Goal: Task Accomplishment & Management: Manage account settings

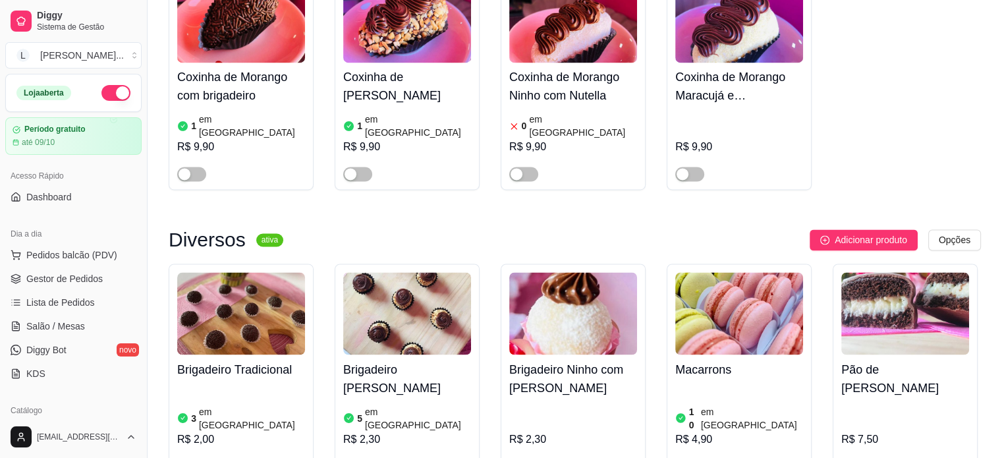
scroll to position [2174, 0]
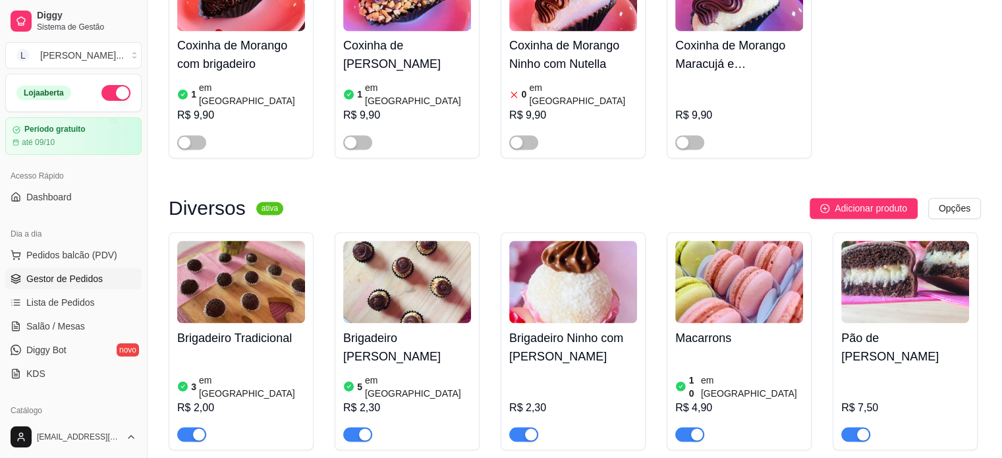
click at [58, 279] on span "Gestor de Pedidos" at bounding box center [64, 278] width 76 height 13
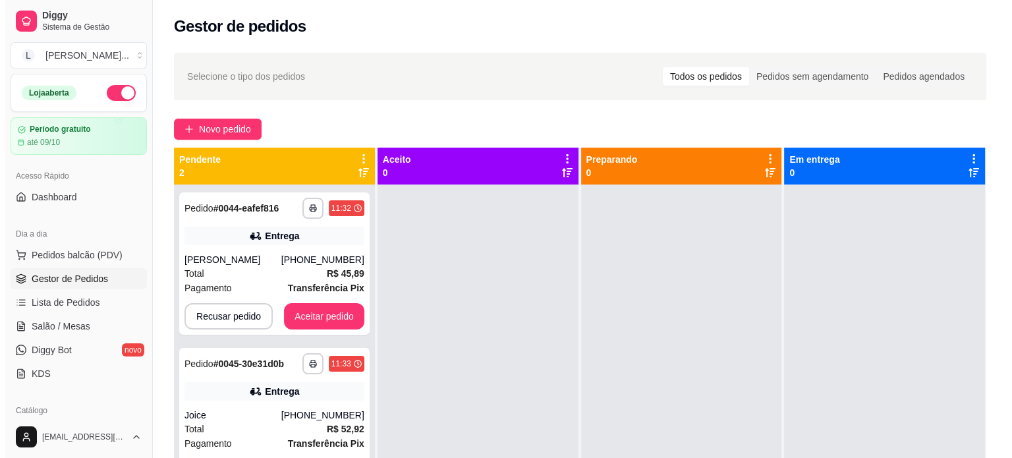
scroll to position [37, 0]
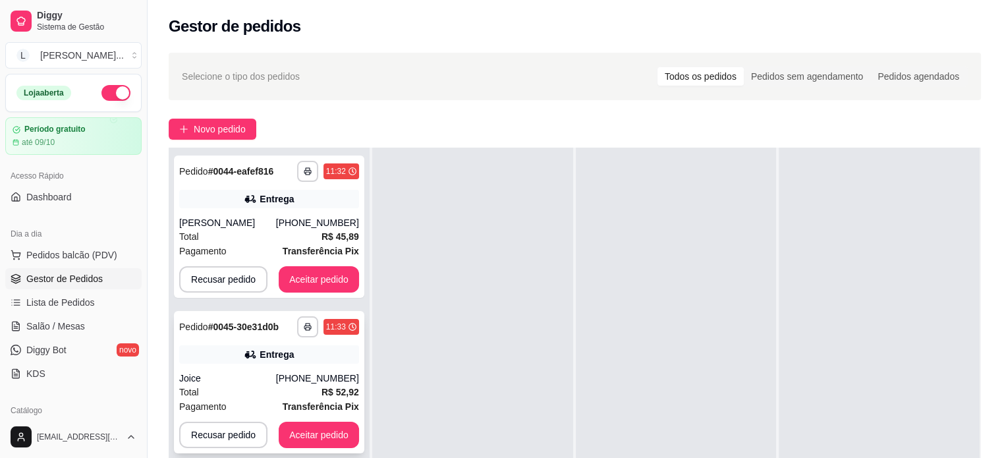
click at [276, 381] on div "Joice" at bounding box center [227, 378] width 97 height 13
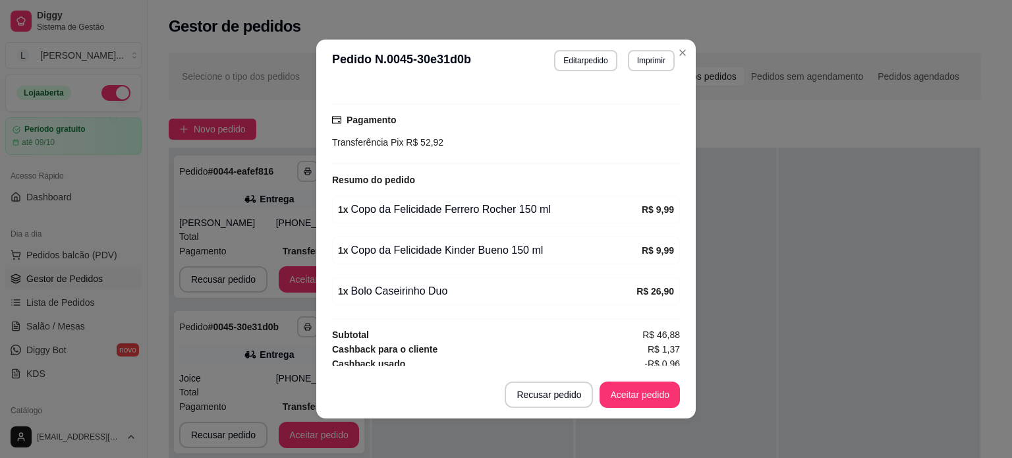
scroll to position [341, 0]
click at [541, 399] on button "Recusar pedido" at bounding box center [549, 394] width 88 height 26
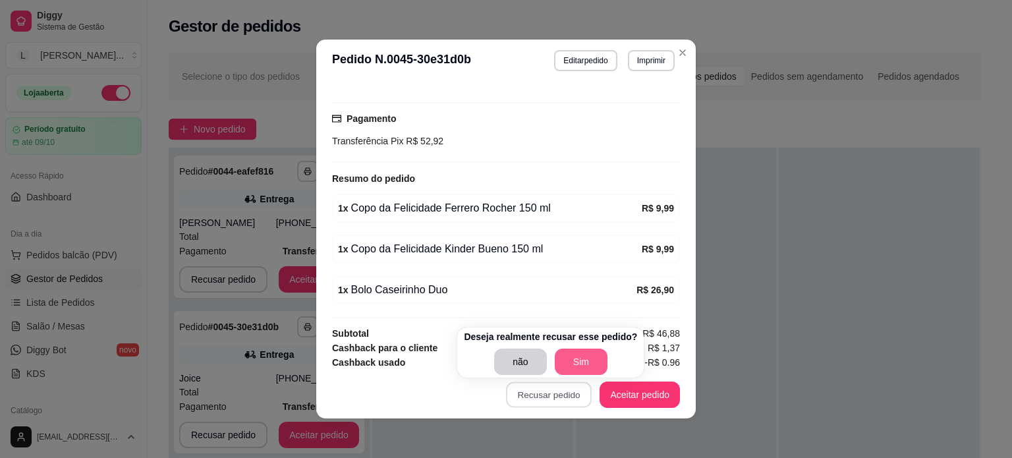
click at [567, 359] on button "Sim" at bounding box center [581, 361] width 53 height 26
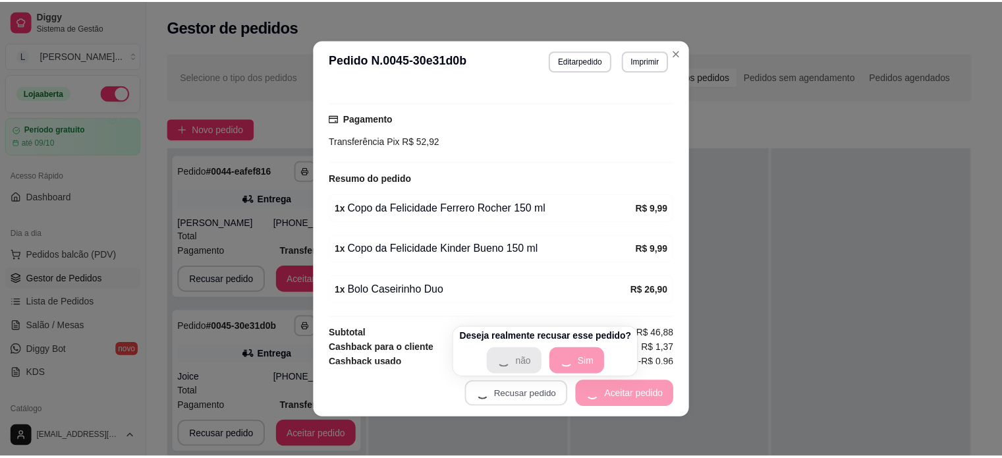
scroll to position [327, 0]
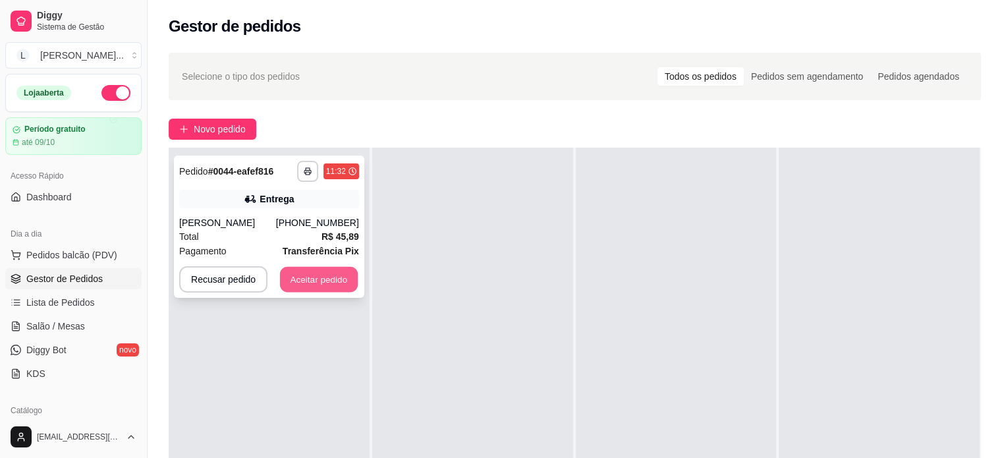
click at [304, 270] on button "Aceitar pedido" at bounding box center [319, 280] width 78 height 26
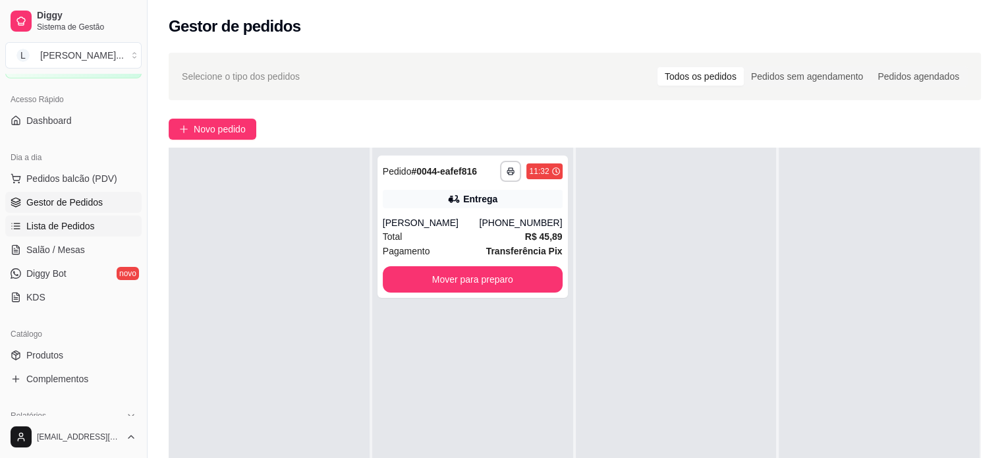
scroll to position [198, 0]
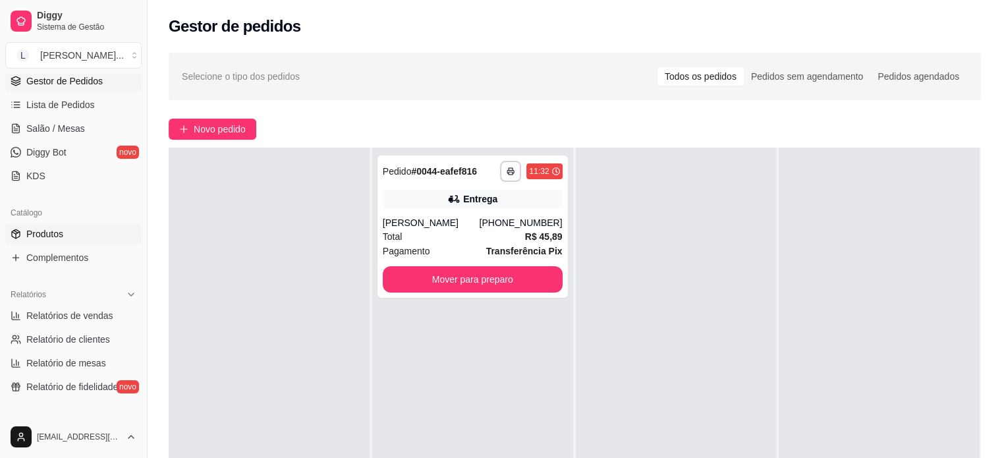
click at [85, 237] on link "Produtos" at bounding box center [73, 233] width 136 height 21
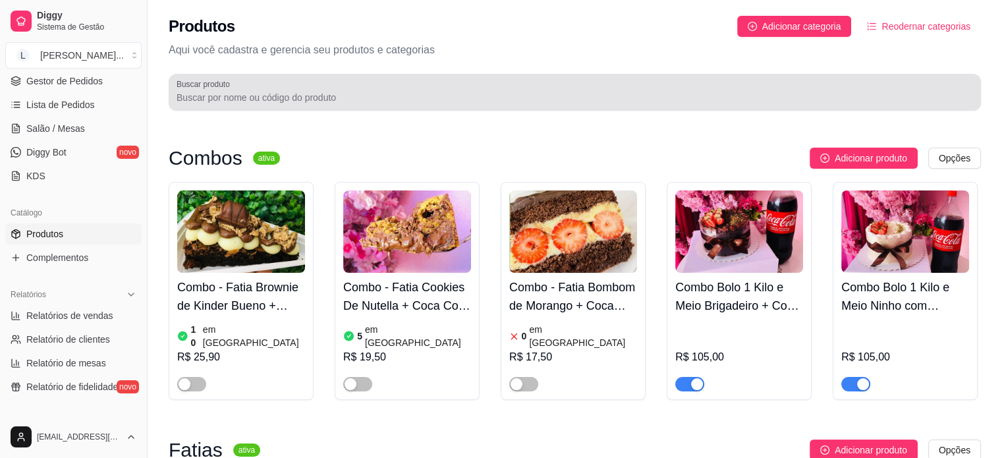
click at [499, 86] on div at bounding box center [575, 92] width 796 height 26
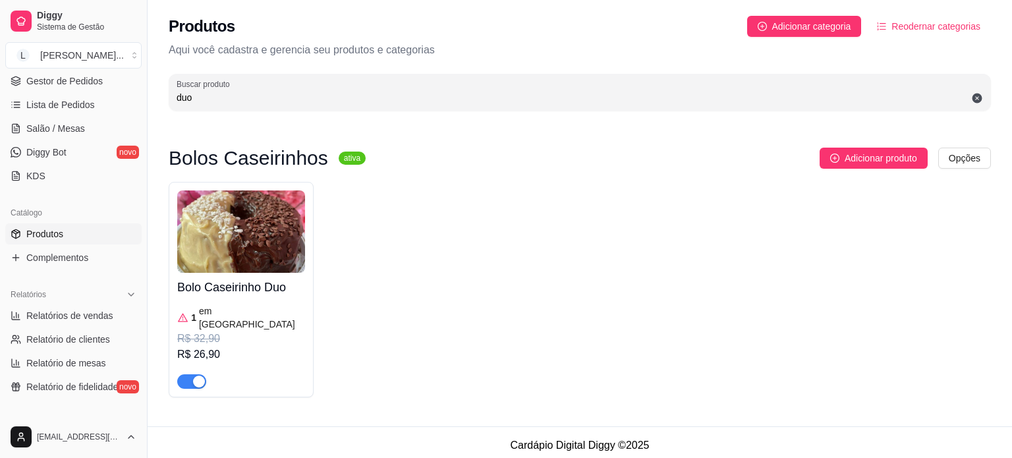
click at [189, 374] on span "button" at bounding box center [191, 381] width 29 height 14
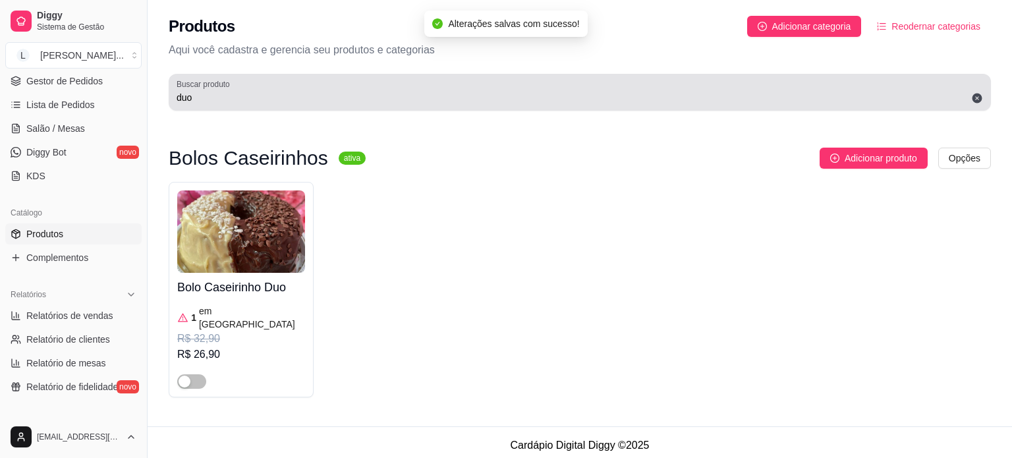
click at [224, 99] on input "duo" at bounding box center [580, 97] width 806 height 13
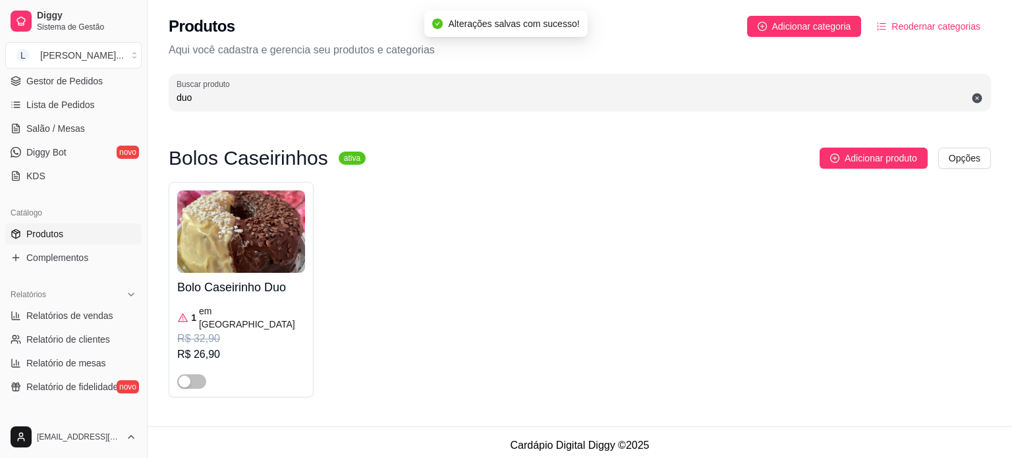
click at [224, 99] on input "duo" at bounding box center [580, 97] width 806 height 13
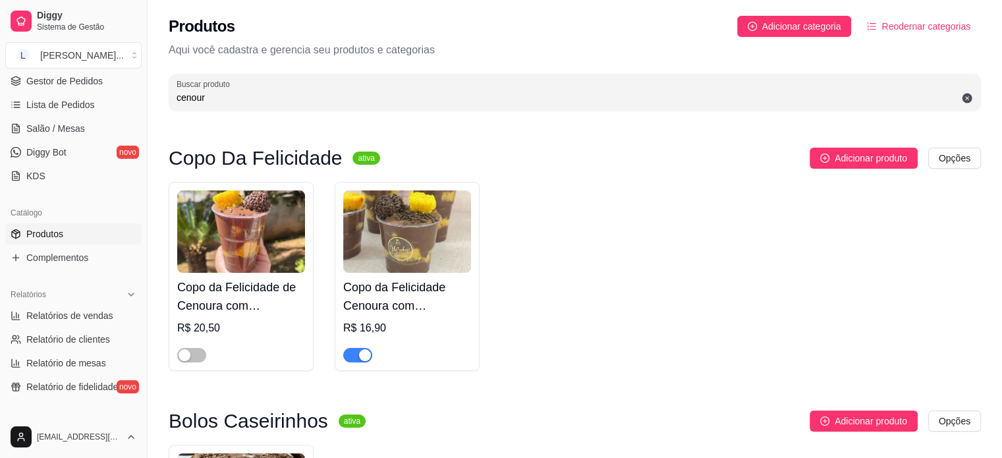
type input "cenoura"
drag, startPoint x: 225, startPoint y: 94, endPoint x: 216, endPoint y: 100, distance: 11.0
click at [224, 96] on input "cenoura" at bounding box center [575, 97] width 796 height 13
click at [216, 100] on input "cenoura" at bounding box center [575, 97] width 796 height 13
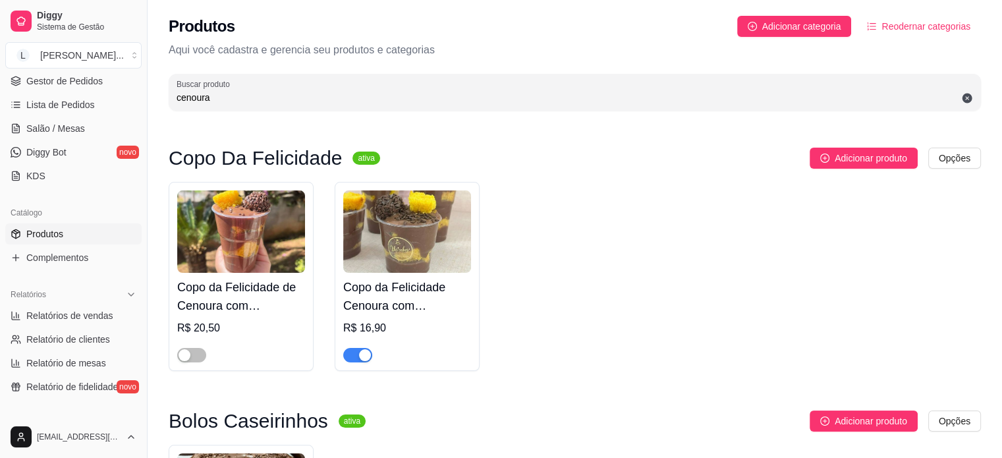
click at [216, 100] on input "cenoura" at bounding box center [575, 97] width 796 height 13
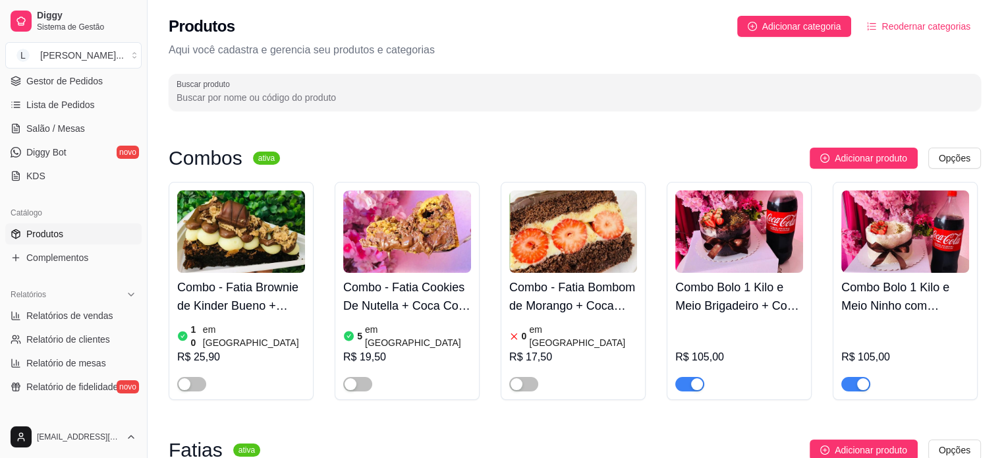
click at [290, 92] on input "Buscar produto" at bounding box center [575, 97] width 796 height 13
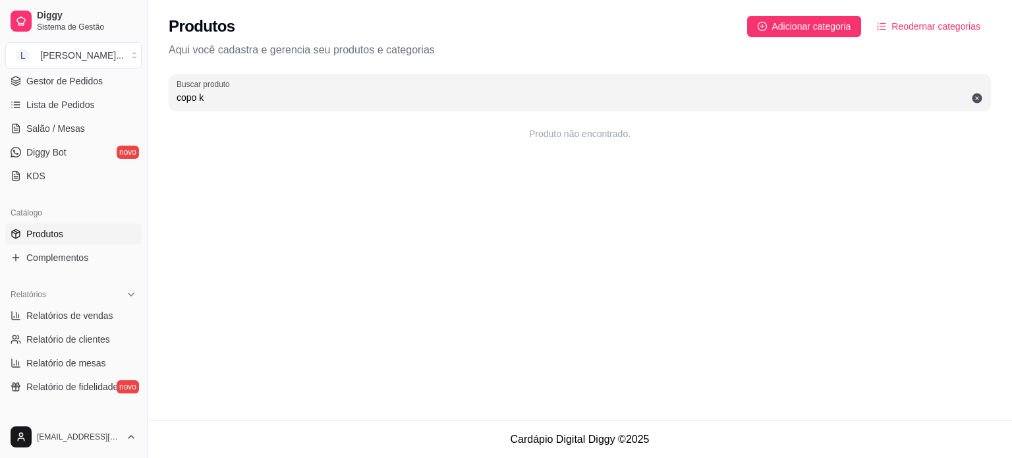
type input "copo"
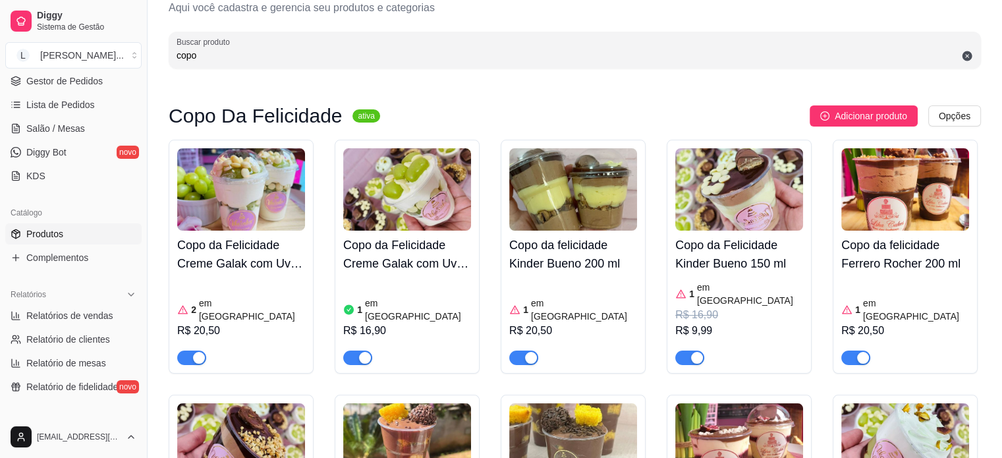
scroll to position [66, 0]
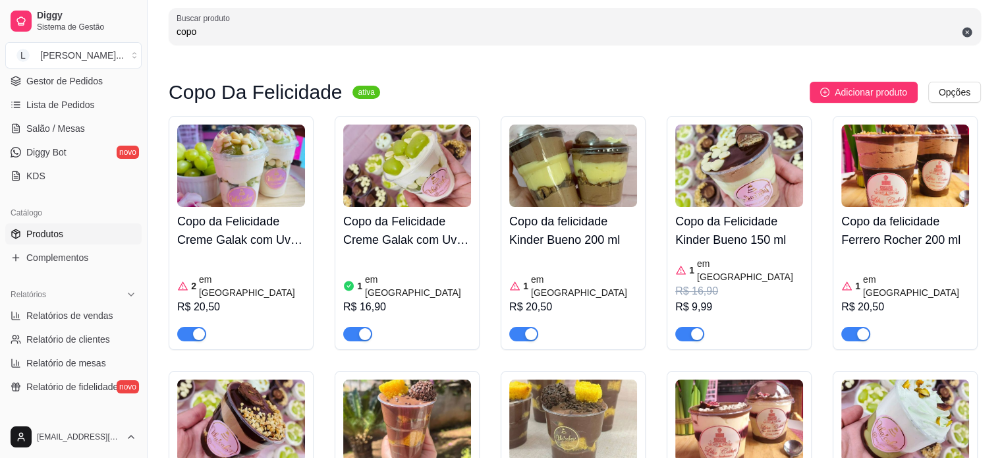
click at [327, 34] on input "copo" at bounding box center [575, 31] width 796 height 13
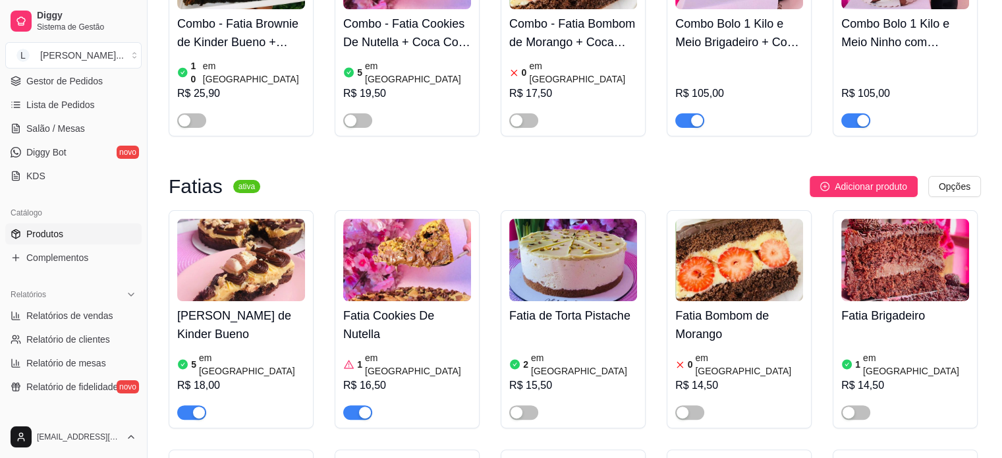
scroll to position [0, 0]
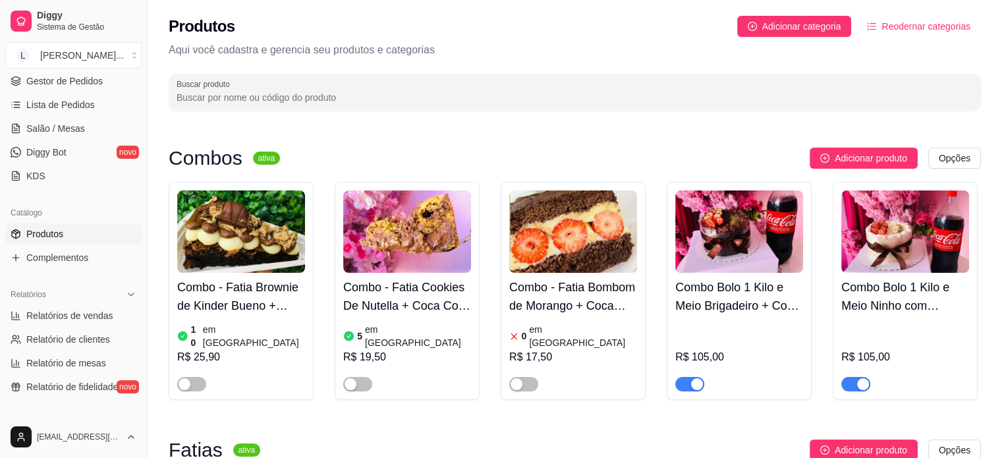
click at [276, 92] on input "Buscar produto" at bounding box center [575, 97] width 796 height 13
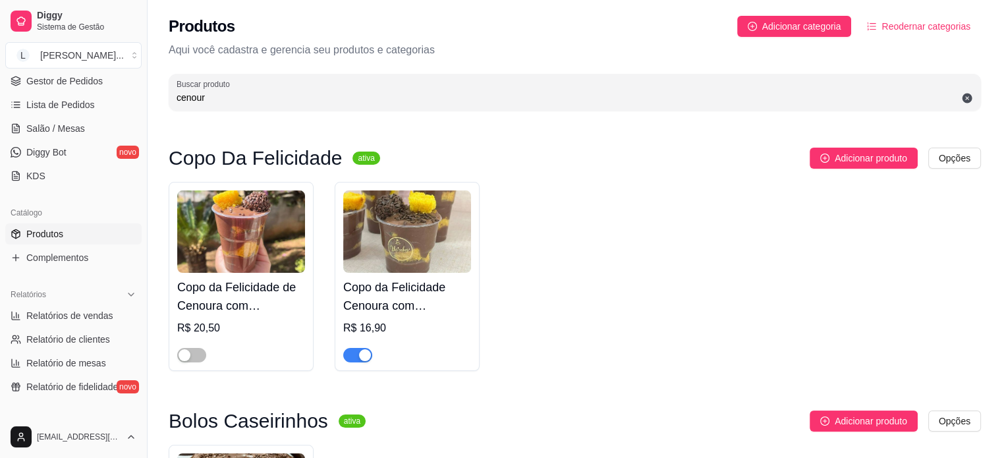
type input "cenour"
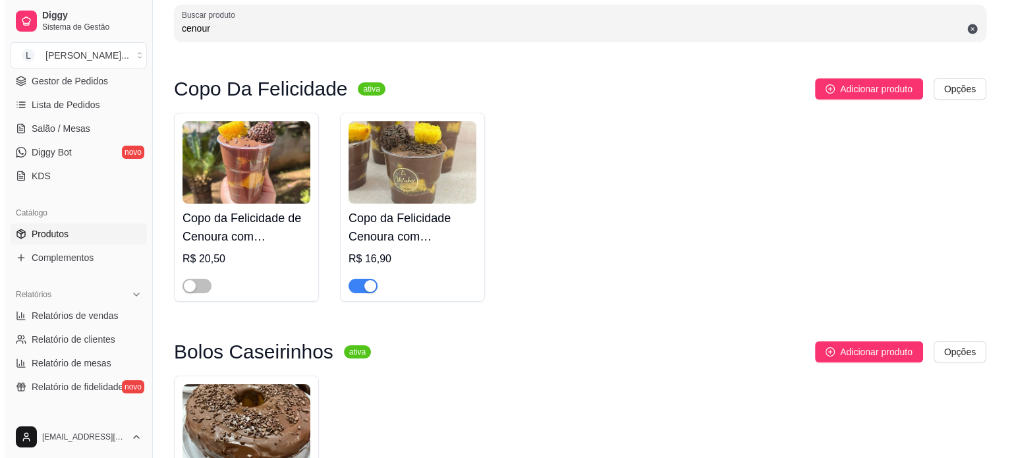
scroll to position [132, 0]
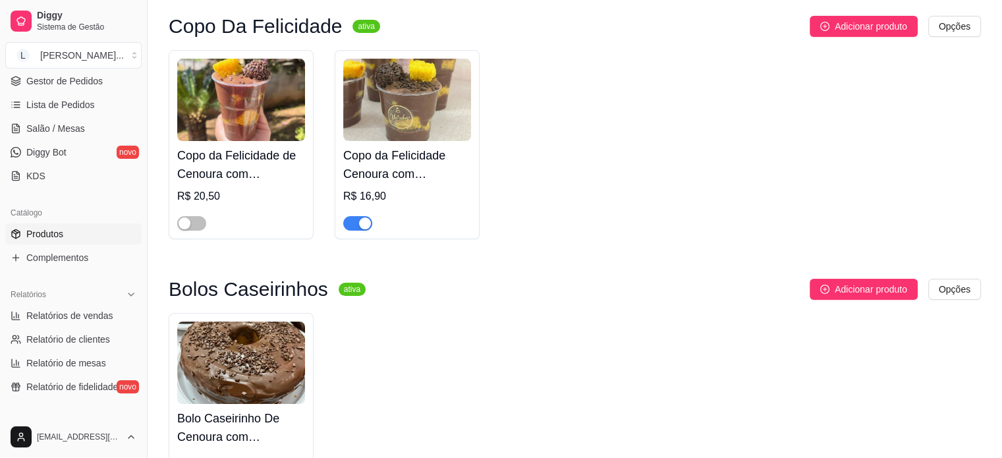
click at [287, 372] on img at bounding box center [241, 362] width 128 height 82
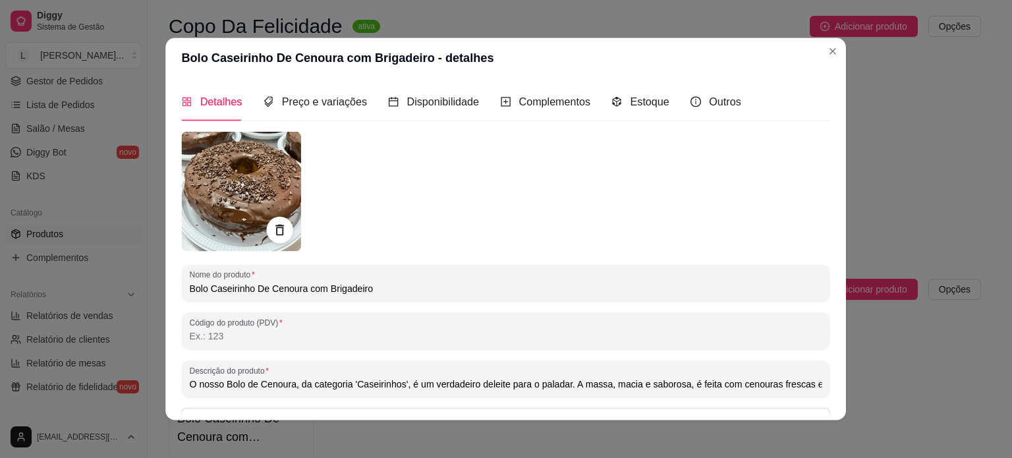
scroll to position [0, 1078]
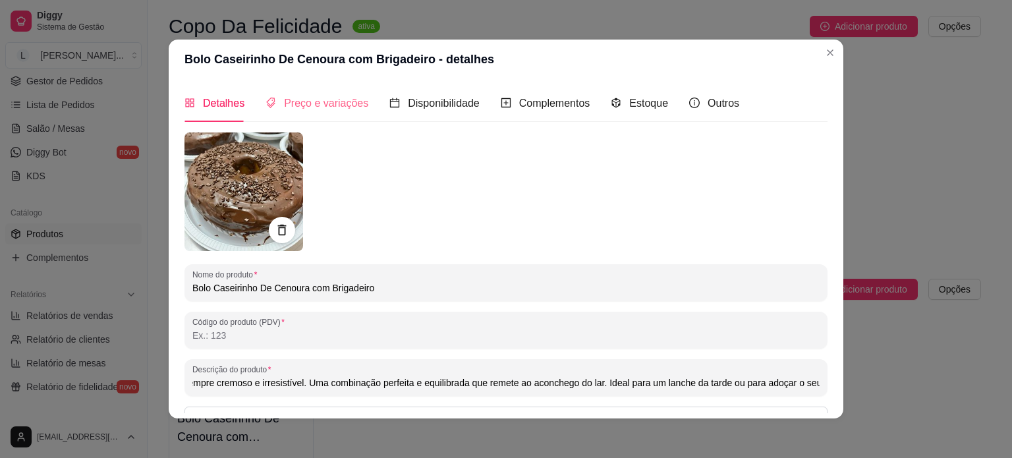
click at [314, 89] on div "Preço e variações" at bounding box center [316, 103] width 103 height 38
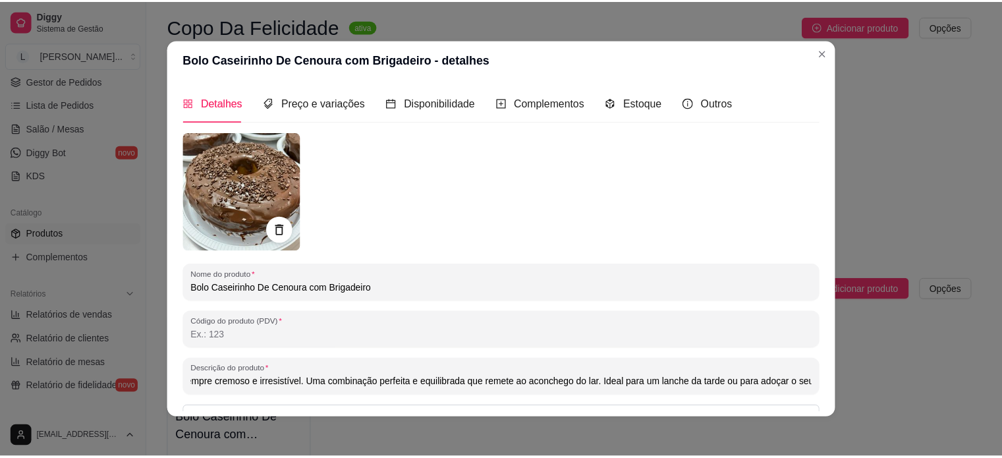
scroll to position [0, 0]
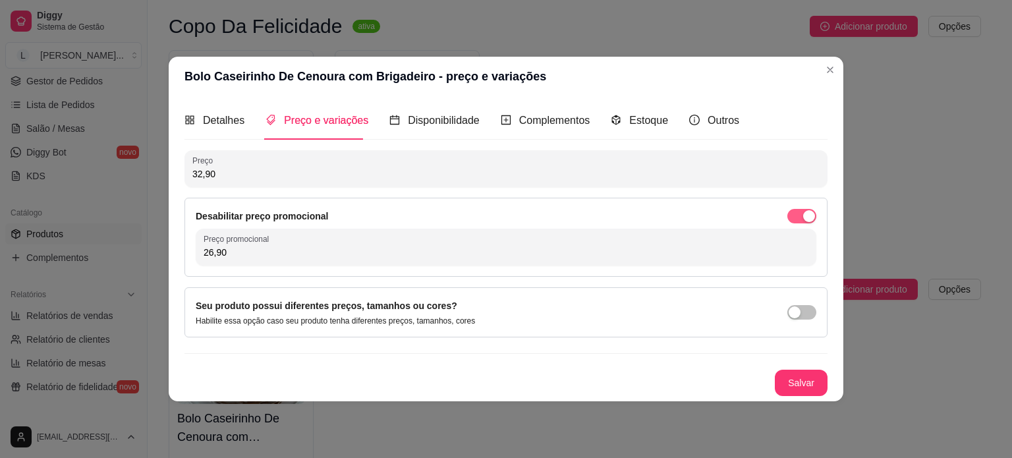
click at [791, 218] on span "button" at bounding box center [801, 216] width 29 height 14
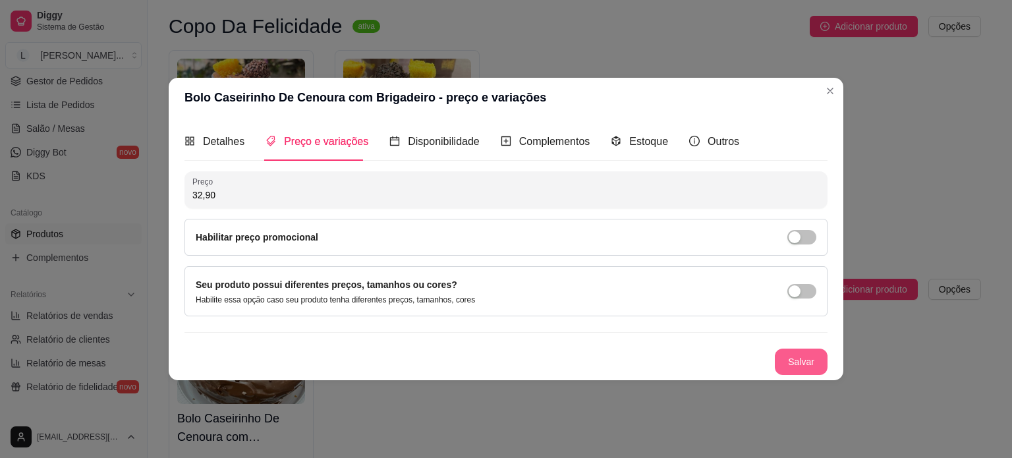
click at [790, 361] on button "Salvar" at bounding box center [801, 361] width 53 height 26
click at [632, 143] on span "Estoque" at bounding box center [648, 141] width 39 height 11
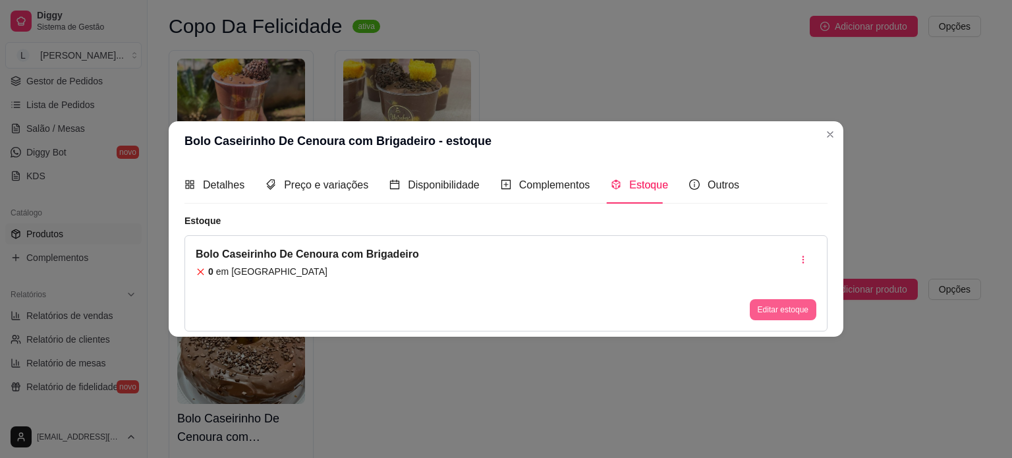
click at [767, 313] on button "Editar estoque" at bounding box center [783, 309] width 67 height 21
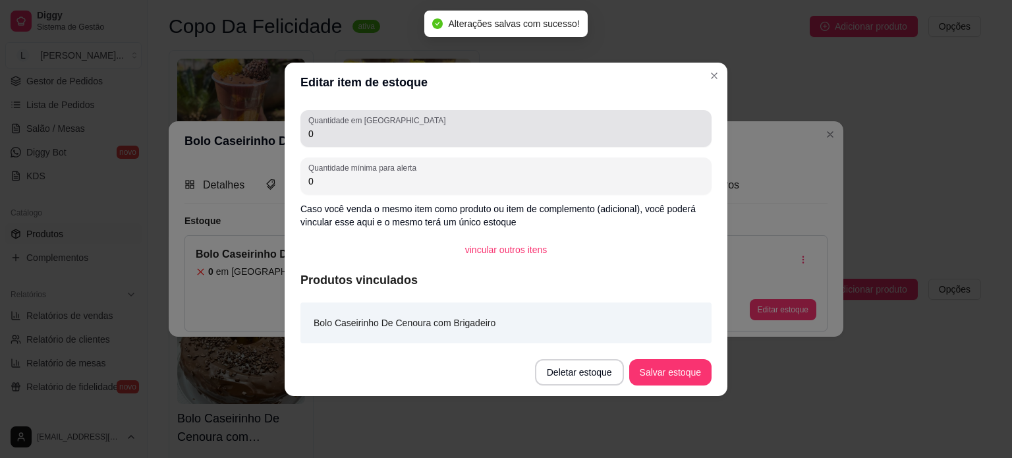
click at [347, 144] on div "Quantidade em estoque 0" at bounding box center [505, 128] width 411 height 37
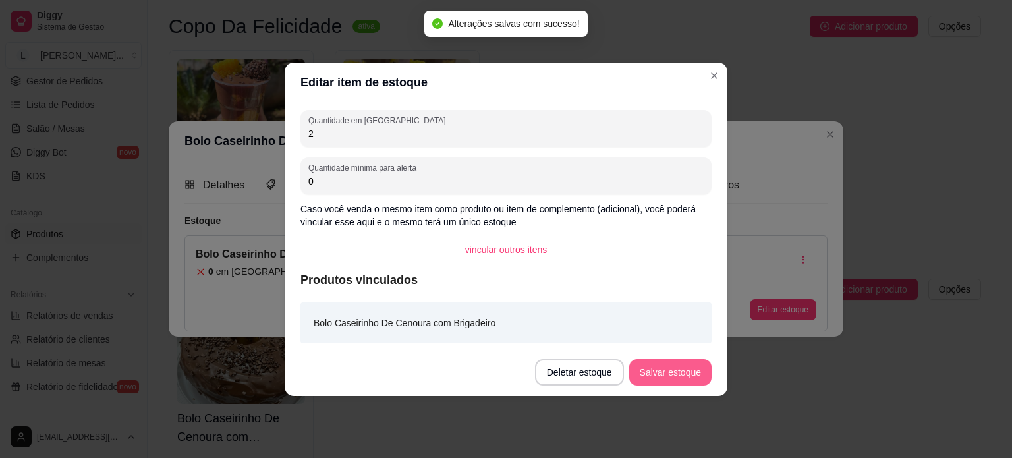
type input "2"
click at [682, 368] on button "Salvar estoque" at bounding box center [670, 372] width 82 height 26
click at [715, 87] on header "Editar item de estoque" at bounding box center [506, 83] width 443 height 40
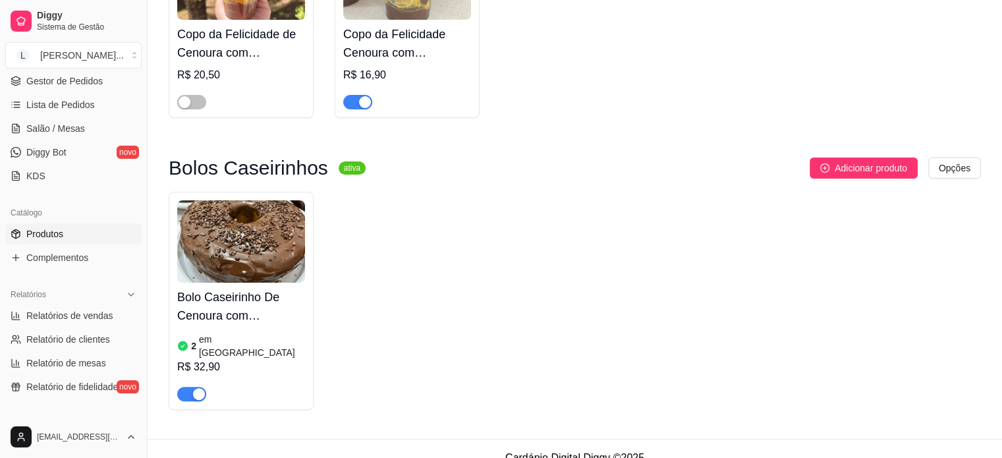
scroll to position [259, 0]
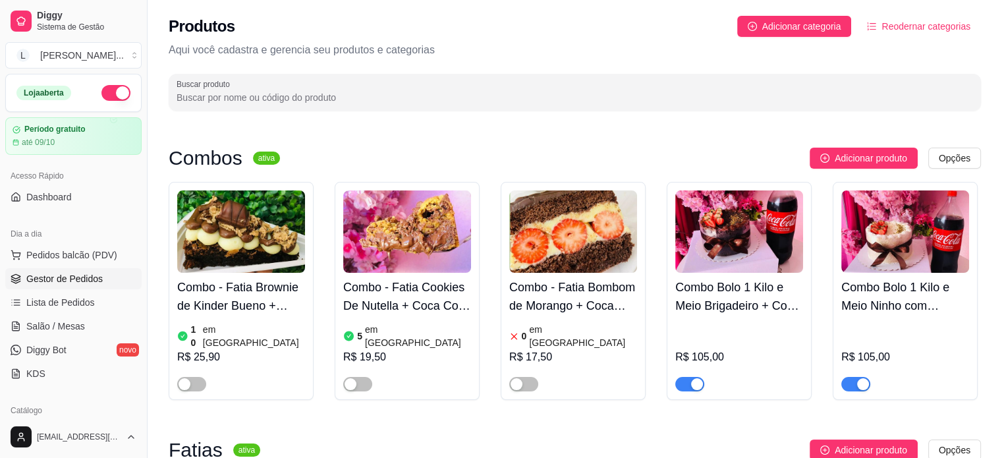
click at [92, 270] on link "Gestor de Pedidos" at bounding box center [73, 278] width 136 height 21
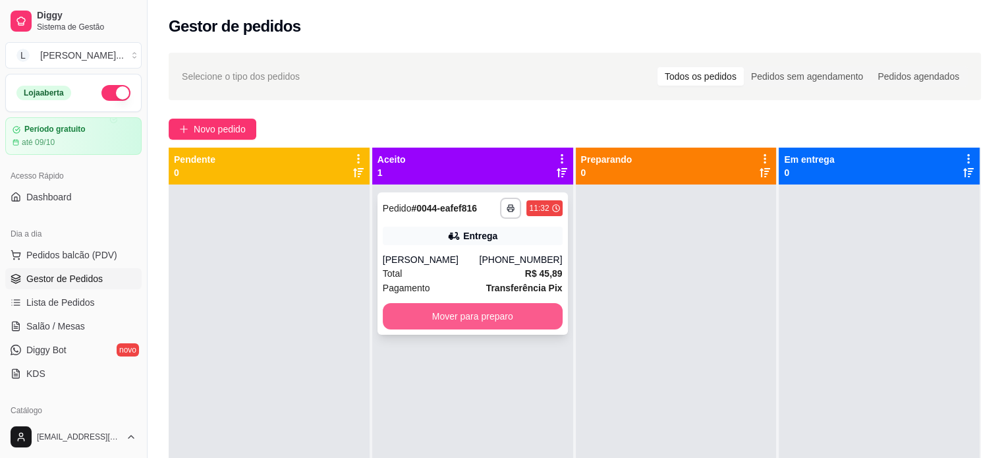
click at [408, 314] on button "Mover para preparo" at bounding box center [473, 316] width 180 height 26
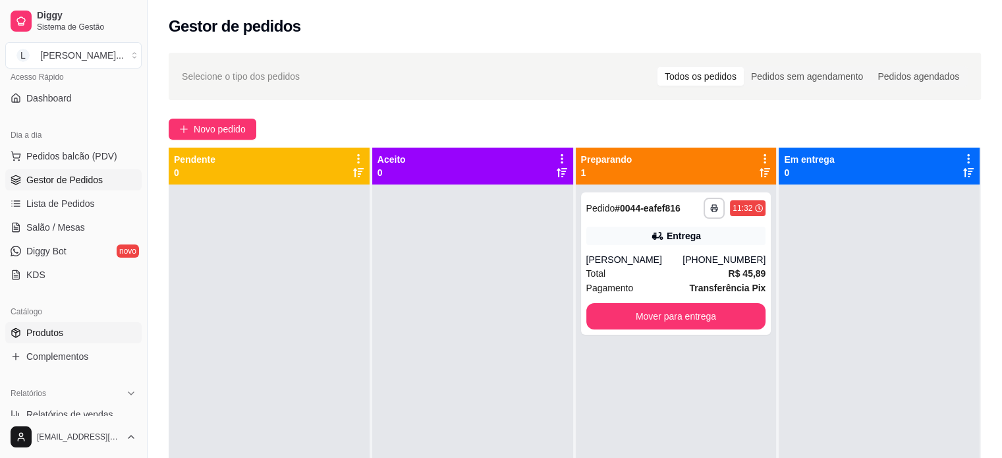
scroll to position [198, 0]
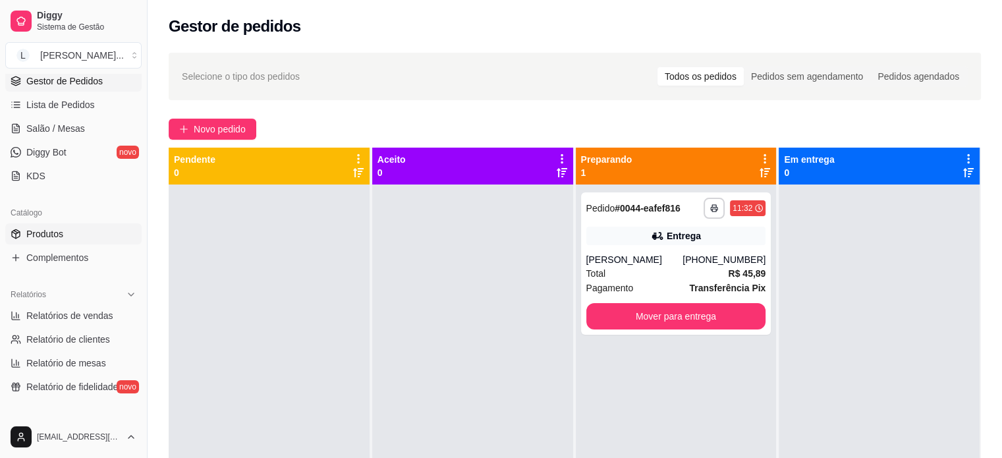
click at [53, 233] on span "Produtos" at bounding box center [44, 233] width 37 height 13
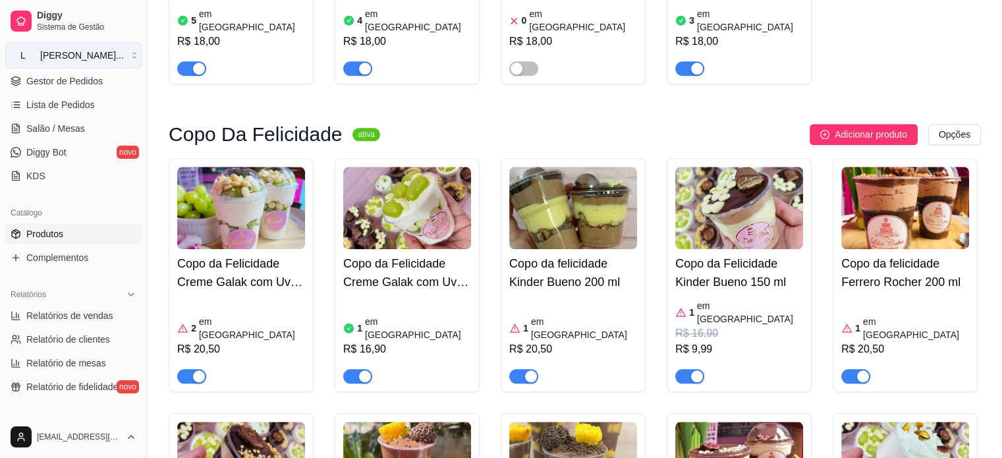
scroll to position [1383, 0]
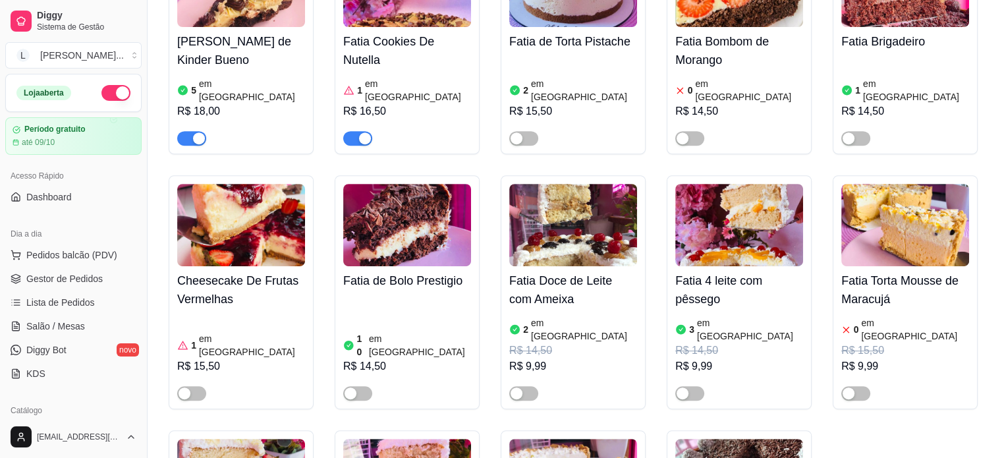
scroll to position [461, 0]
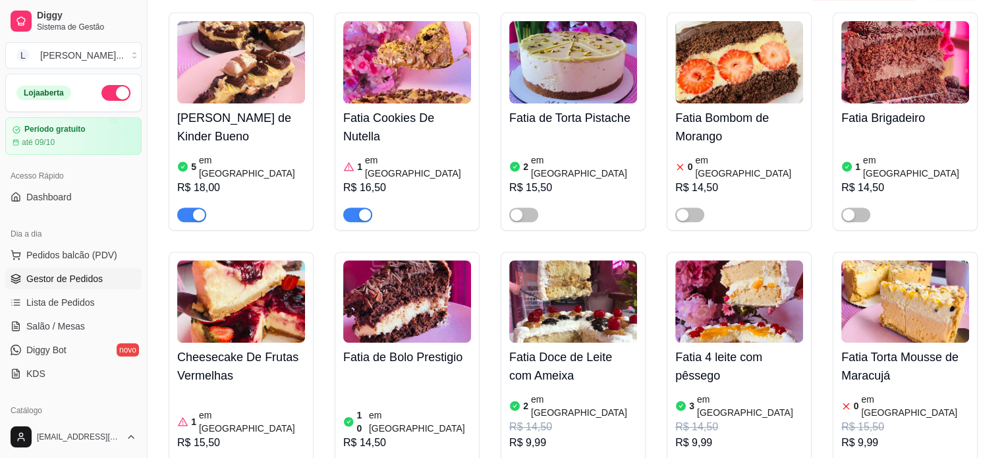
click at [36, 279] on span "Gestor de Pedidos" at bounding box center [64, 278] width 76 height 13
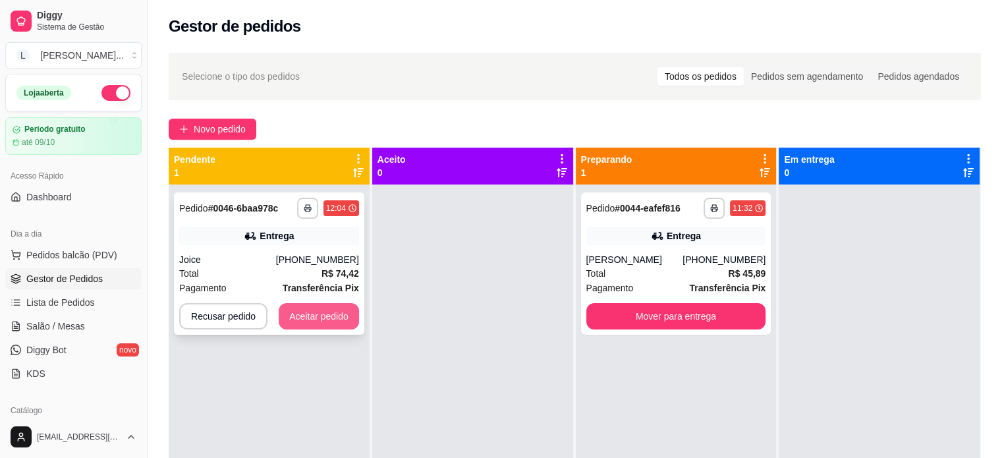
click at [310, 318] on button "Aceitar pedido" at bounding box center [319, 316] width 80 height 26
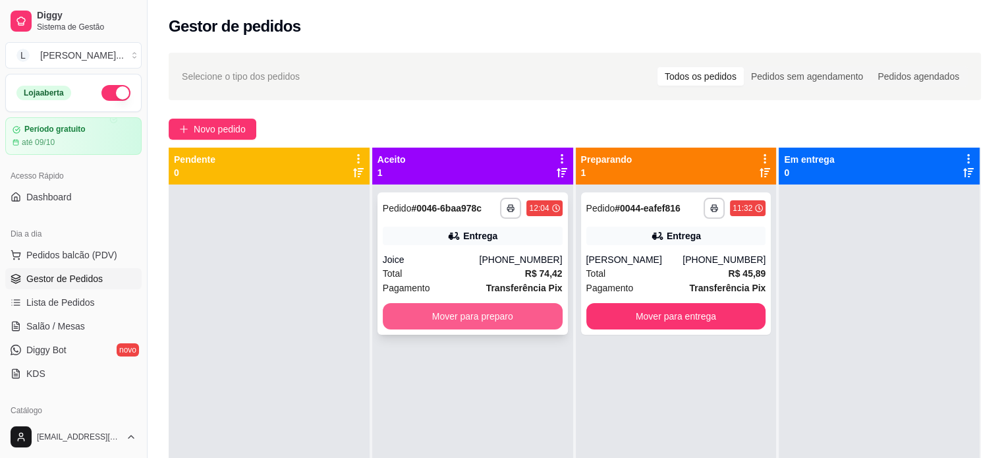
click at [423, 317] on button "Mover para preparo" at bounding box center [473, 316] width 180 height 26
click at [423, 317] on div "Mover para preparo" at bounding box center [473, 316] width 180 height 26
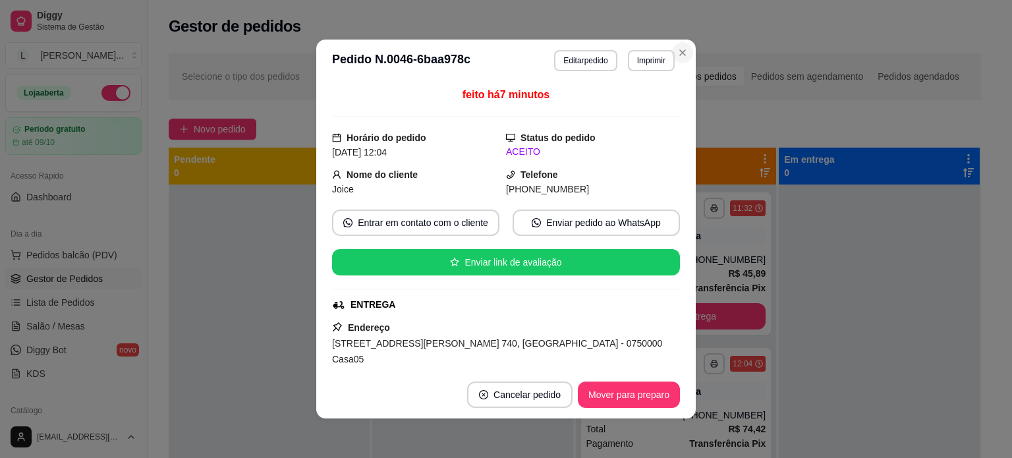
click at [669, 47] on div "**********" at bounding box center [575, 333] width 854 height 576
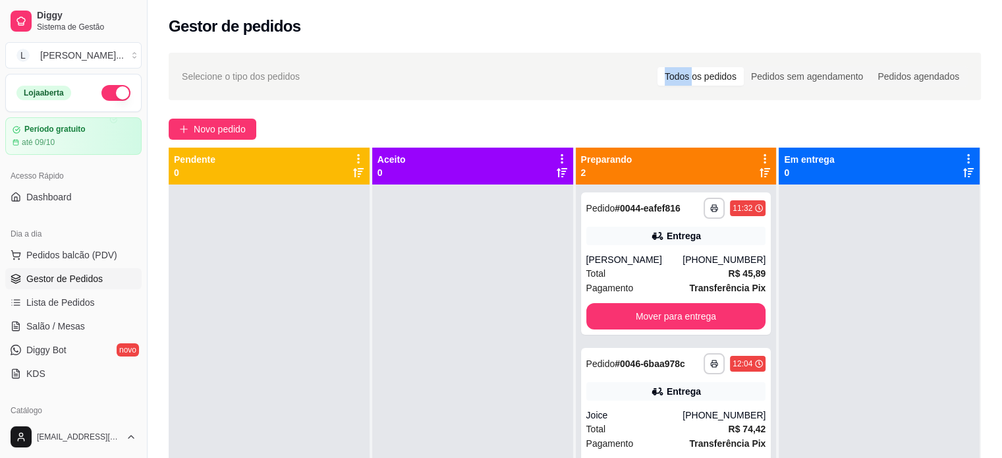
scroll to position [198, 0]
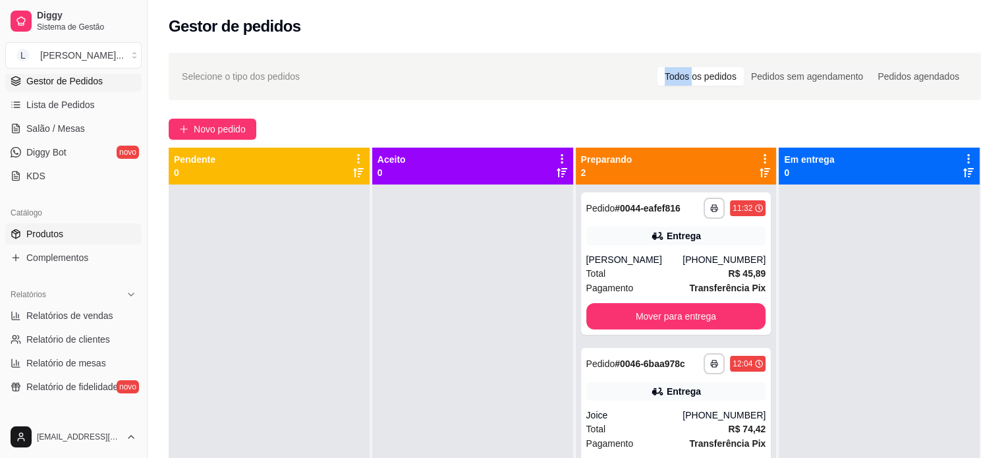
click at [65, 234] on link "Produtos" at bounding box center [73, 233] width 136 height 21
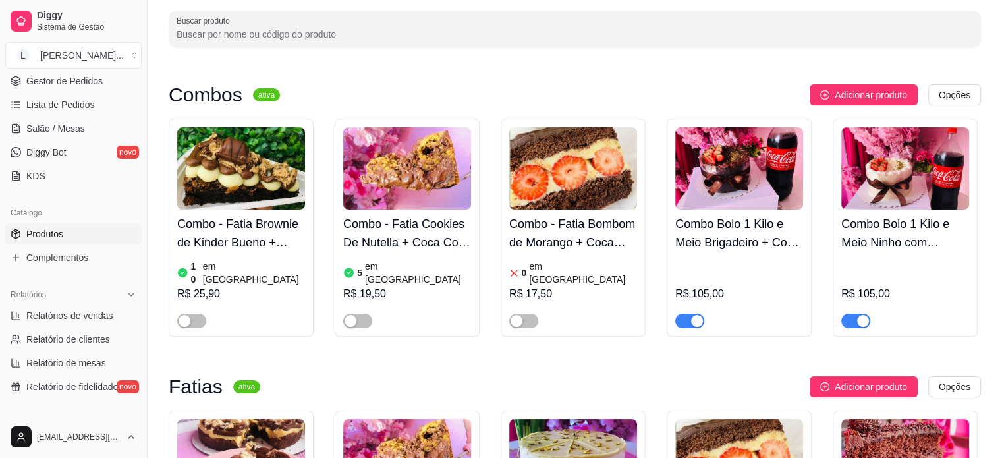
scroll to position [132, 0]
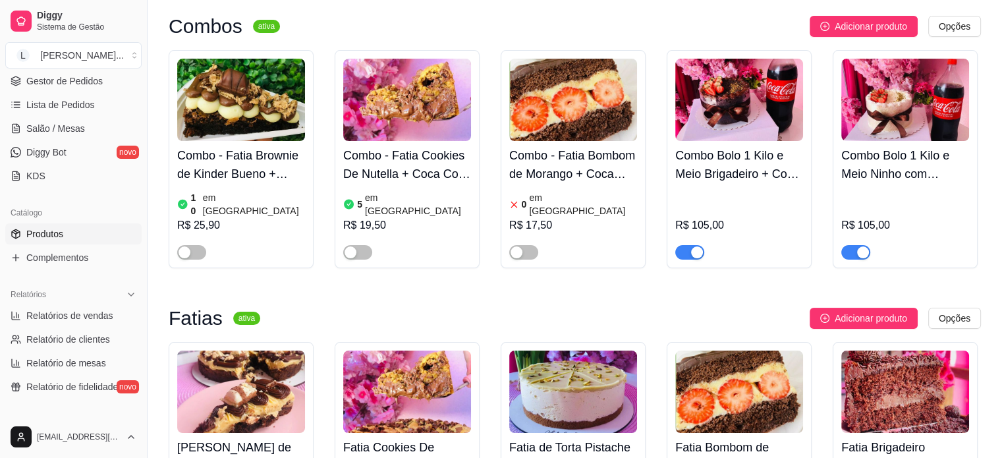
click at [859, 246] on div "button" at bounding box center [863, 252] width 12 height 12
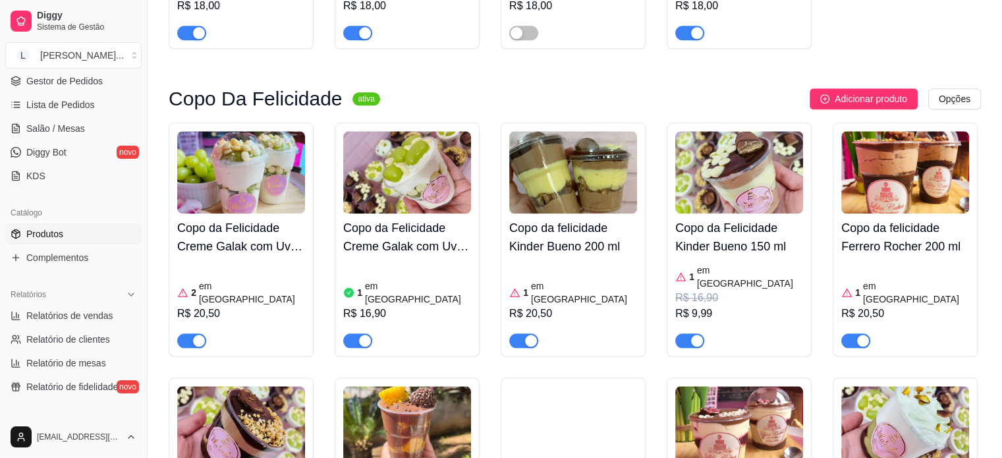
scroll to position [1449, 0]
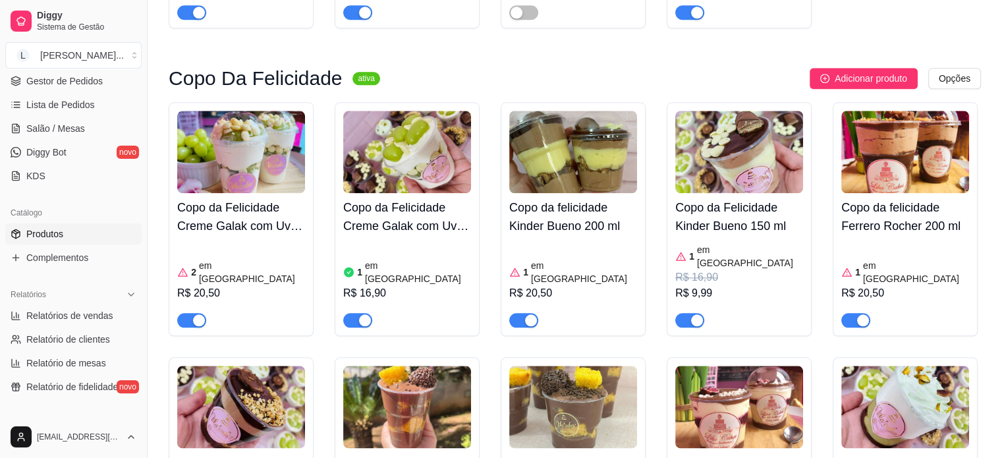
click at [757, 269] on div "R$ 16,90" at bounding box center [739, 277] width 128 height 16
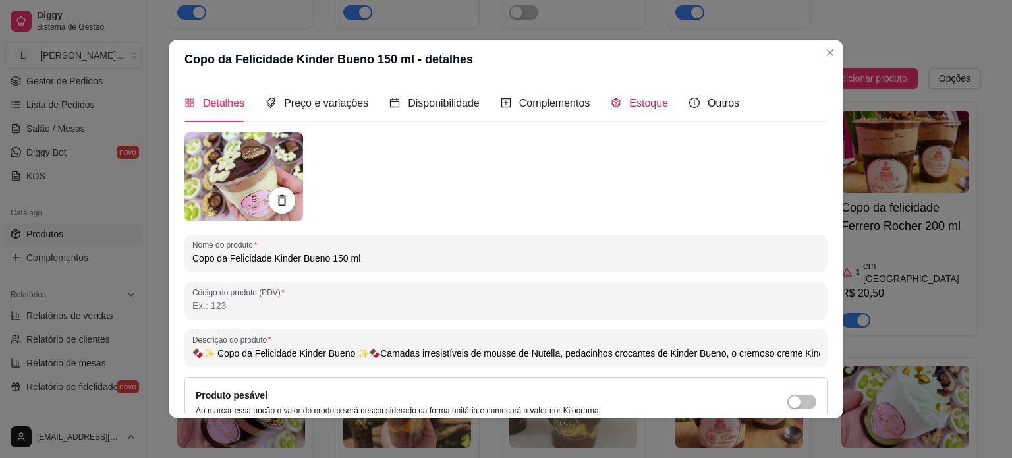
click at [629, 98] on span "Estoque" at bounding box center [648, 103] width 39 height 11
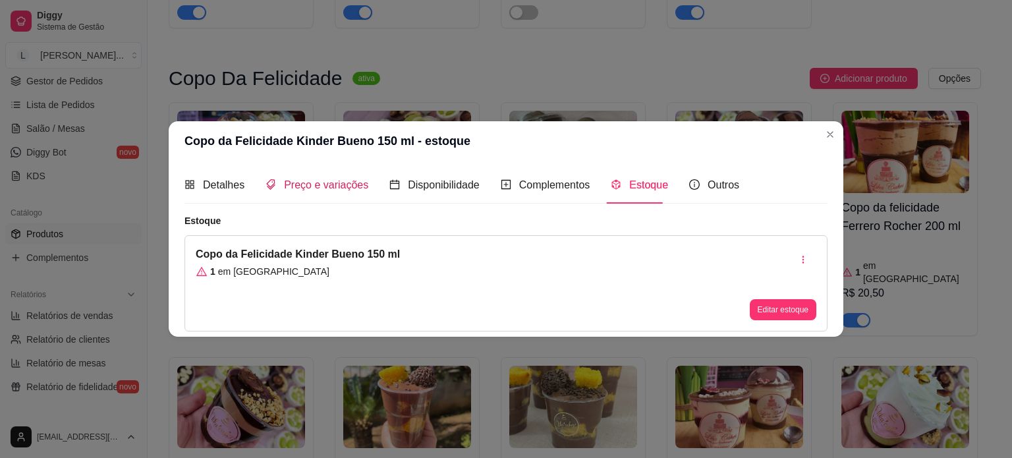
click at [362, 187] on span "Preço e variações" at bounding box center [326, 184] width 84 height 11
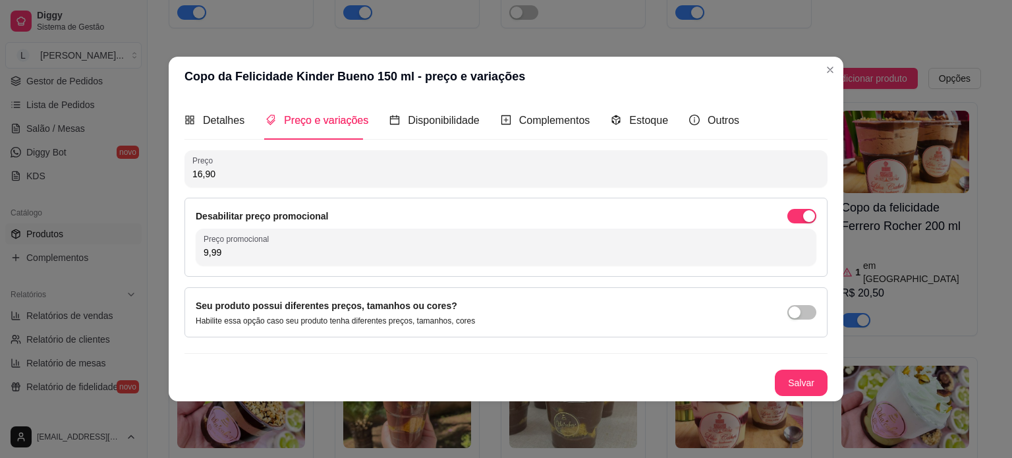
click at [785, 220] on div "Desabilitar preço promocional" at bounding box center [506, 216] width 621 height 14
click at [800, 215] on span "button" at bounding box center [801, 216] width 29 height 14
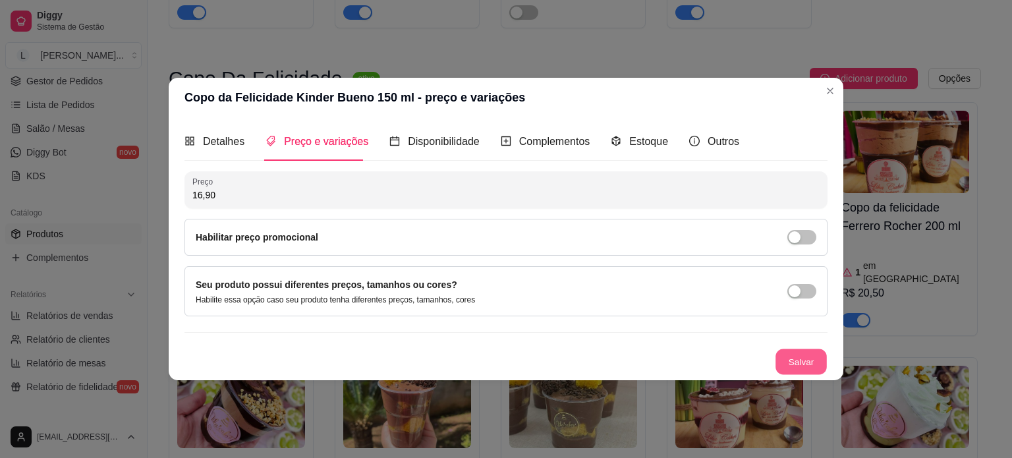
click at [806, 362] on button "Salvar" at bounding box center [800, 361] width 51 height 26
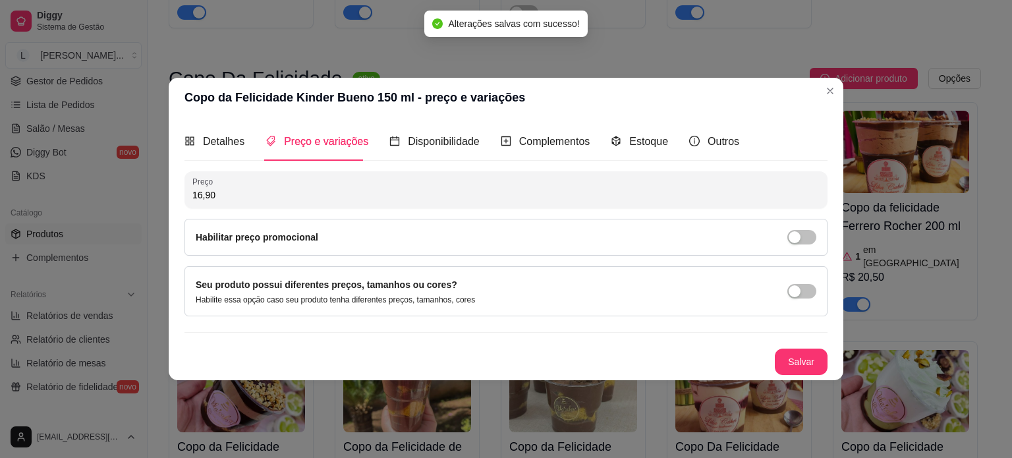
click at [835, 102] on div "Copo da felicidade Ferrero Rocher 200 ml 1 em estoque R$ 20,50" at bounding box center [905, 211] width 145 height 218
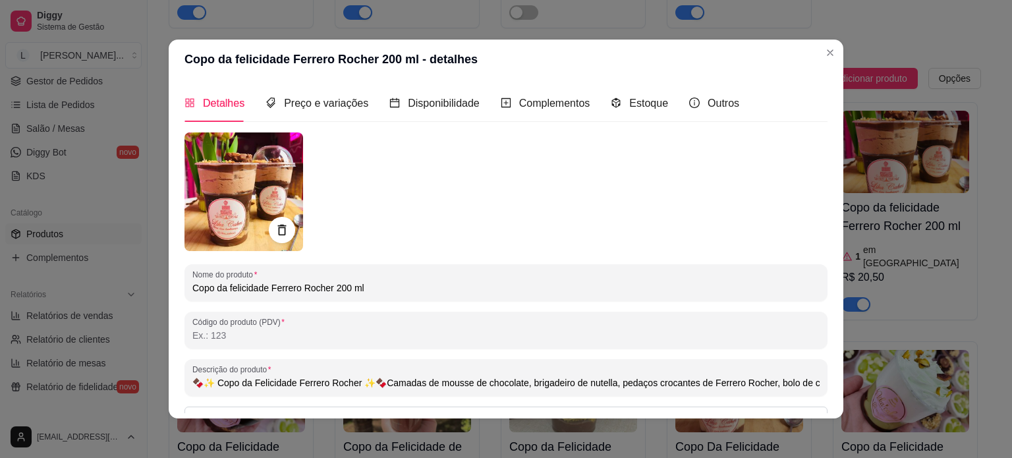
click at [837, 49] on header "Copo da felicidade Ferrero Rocher 200 ml - detalhes" at bounding box center [506, 60] width 675 height 40
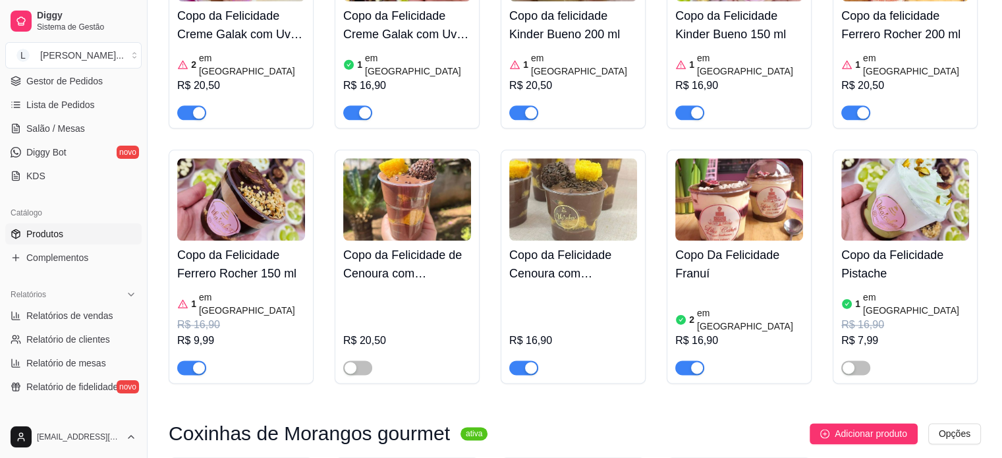
scroll to position [1713, 0]
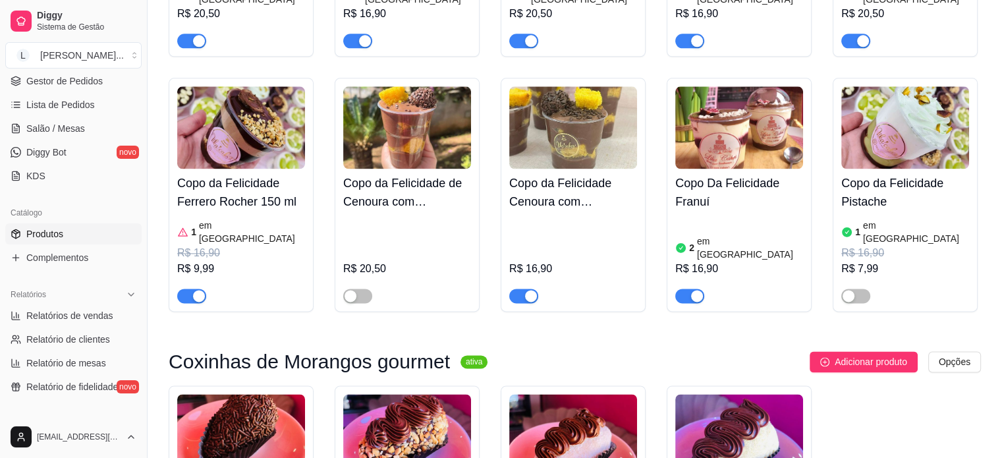
click at [236, 169] on div "Copo da Felicidade Ferrero Rocher 150 ml 1 em estoque R$ 16,90 R$ 9,99" at bounding box center [241, 236] width 128 height 134
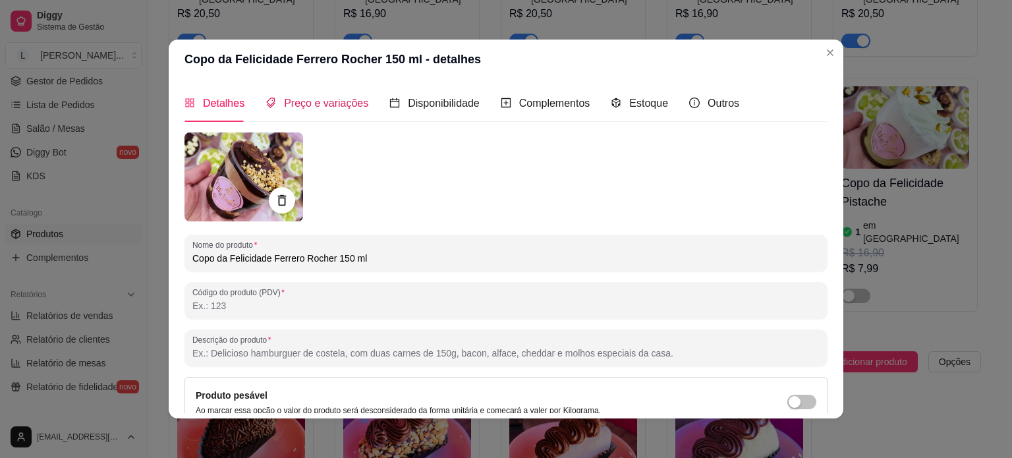
click at [293, 107] on span "Preço e variações" at bounding box center [326, 103] width 84 height 11
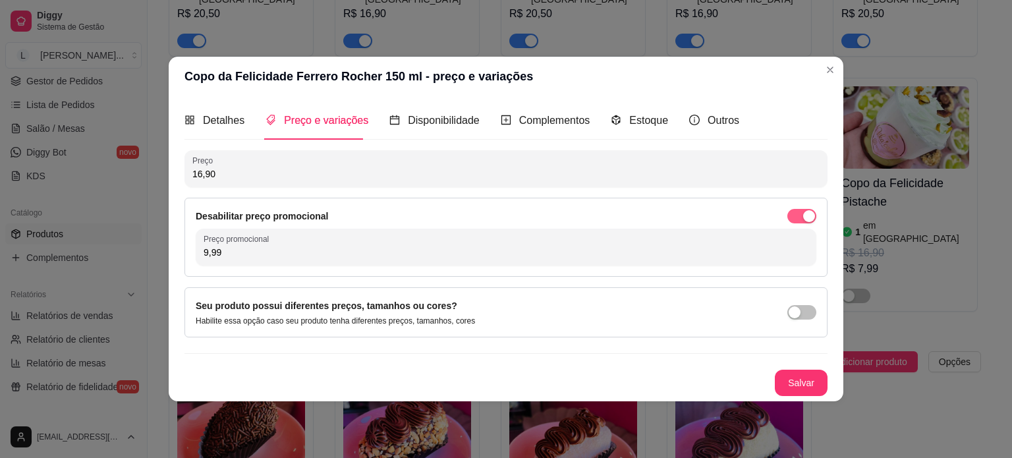
click at [798, 214] on span "button" at bounding box center [801, 216] width 29 height 14
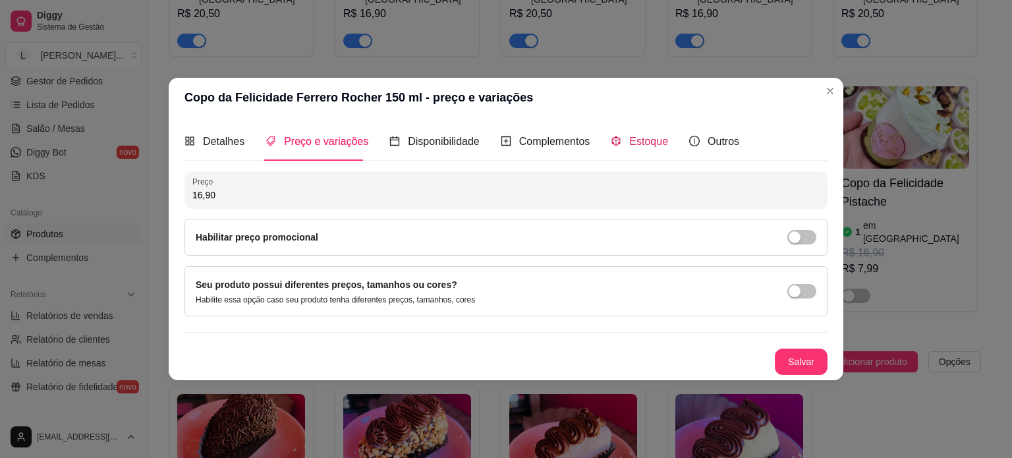
click at [636, 145] on span "Estoque" at bounding box center [648, 141] width 39 height 11
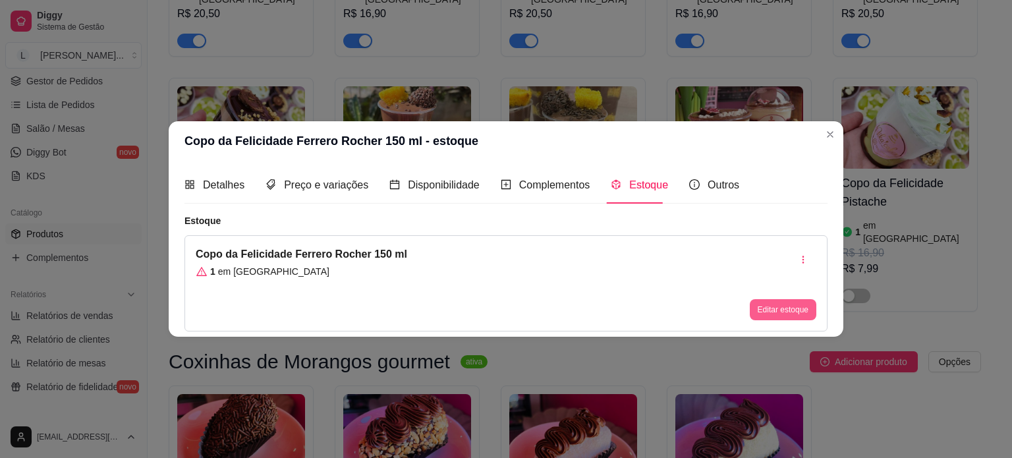
click at [771, 306] on button "Editar estoque" at bounding box center [783, 309] width 67 height 21
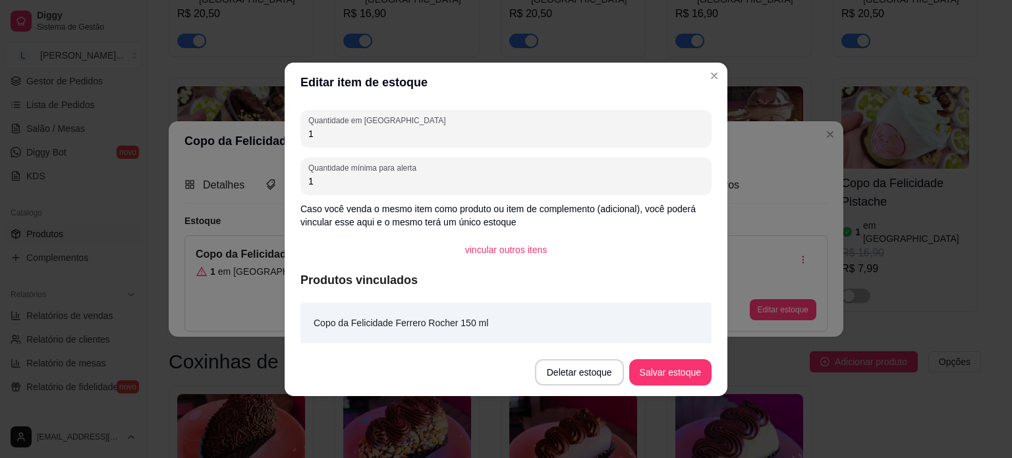
drag, startPoint x: 329, startPoint y: 134, endPoint x: 300, endPoint y: 130, distance: 29.2
click at [300, 130] on div "Quantidade em estoque 1" at bounding box center [505, 128] width 411 height 37
type input "2"
click at [672, 379] on button "Salvar estoque" at bounding box center [670, 372] width 80 height 26
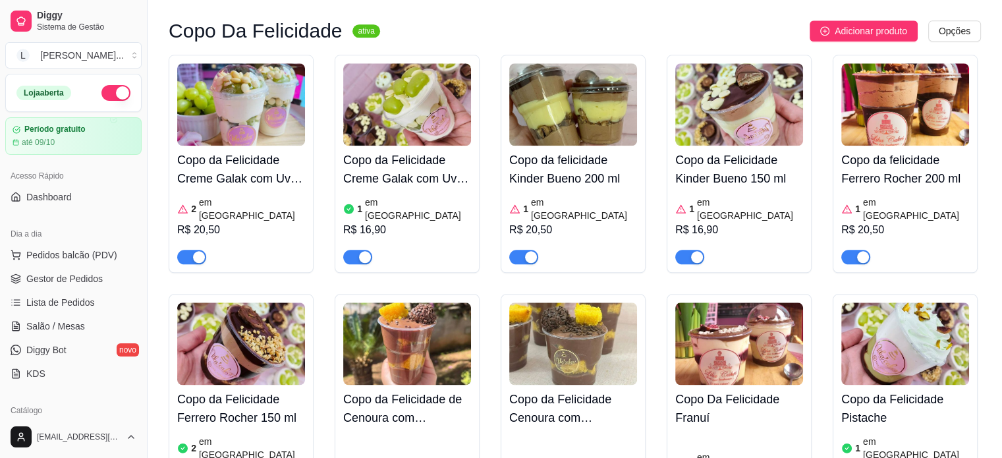
scroll to position [1581, 0]
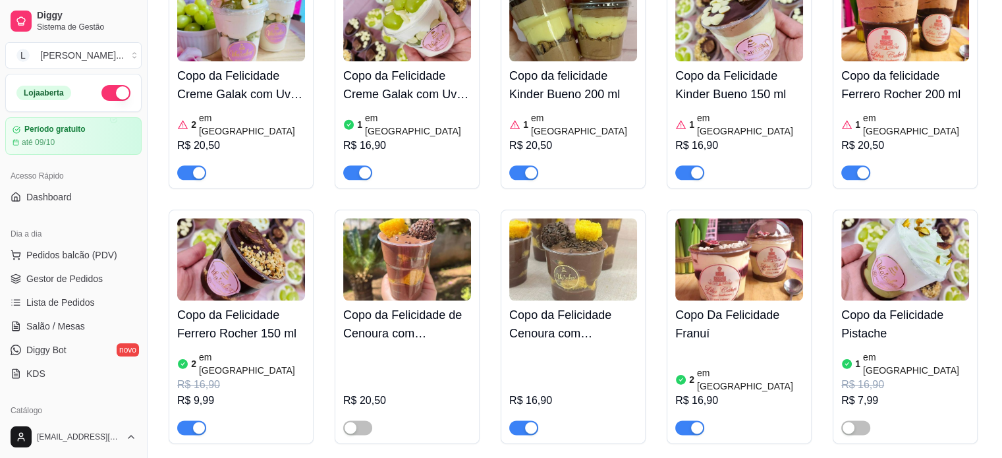
click at [240, 350] on article "em [GEOGRAPHIC_DATA]" at bounding box center [252, 363] width 106 height 26
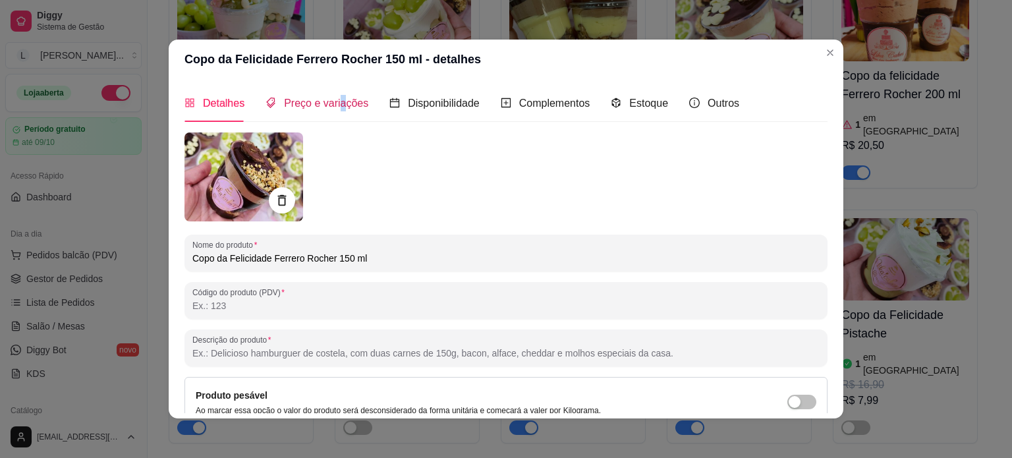
drag, startPoint x: 335, startPoint y: 105, endPoint x: 347, endPoint y: 106, distance: 12.6
click at [334, 104] on span "Preço e variações" at bounding box center [326, 103] width 84 height 11
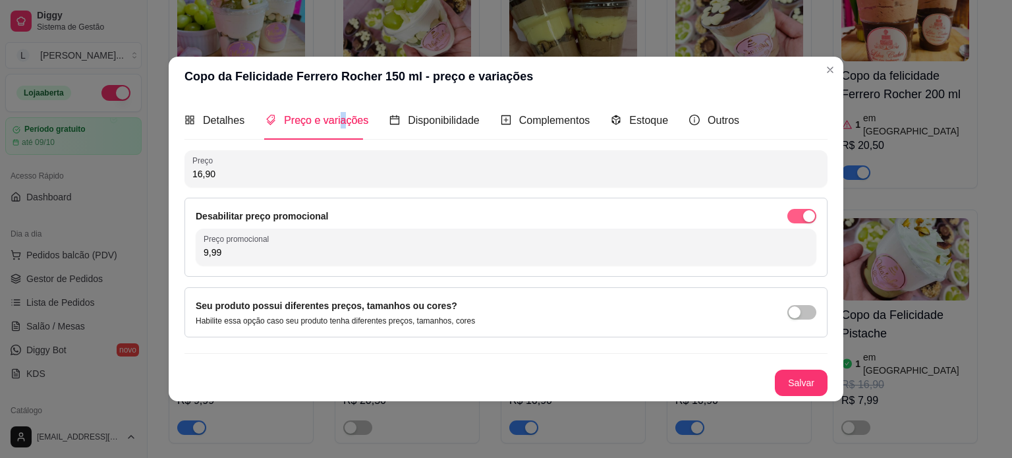
click at [810, 219] on div "button" at bounding box center [809, 216] width 12 height 12
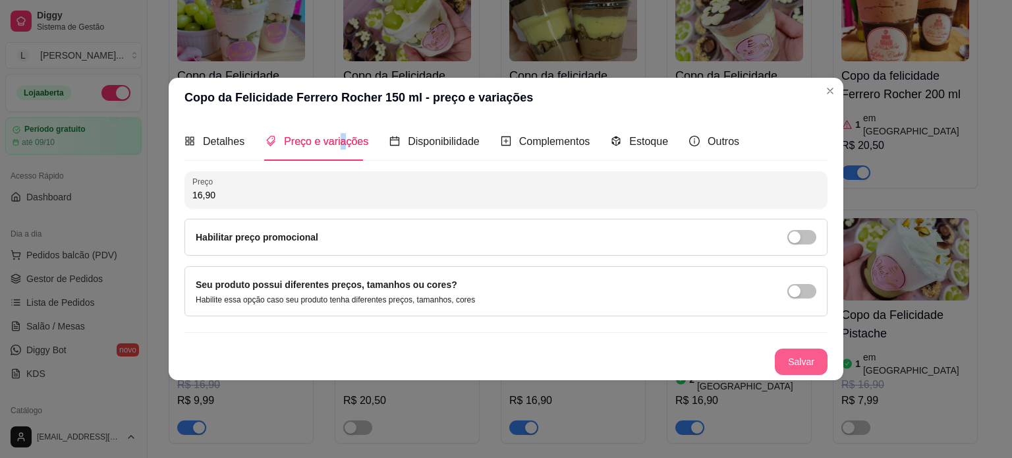
click at [812, 358] on button "Salvar" at bounding box center [801, 361] width 53 height 26
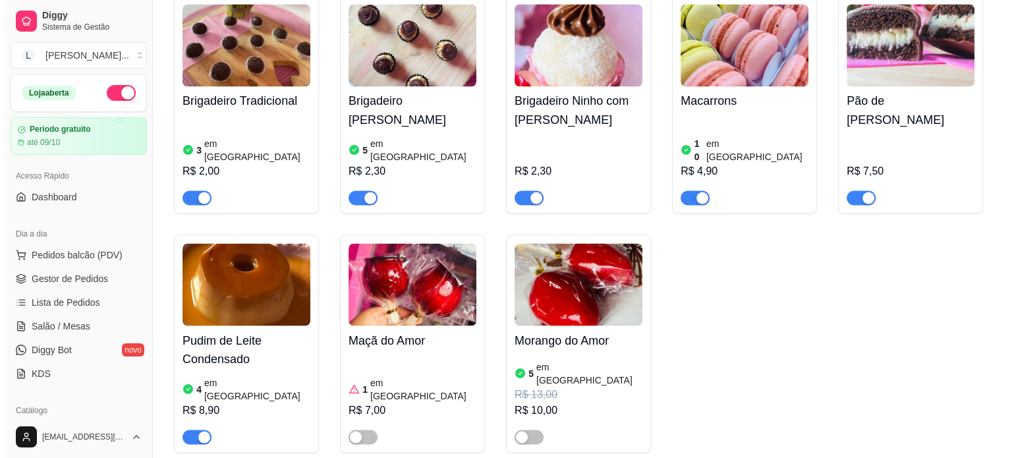
scroll to position [2372, 0]
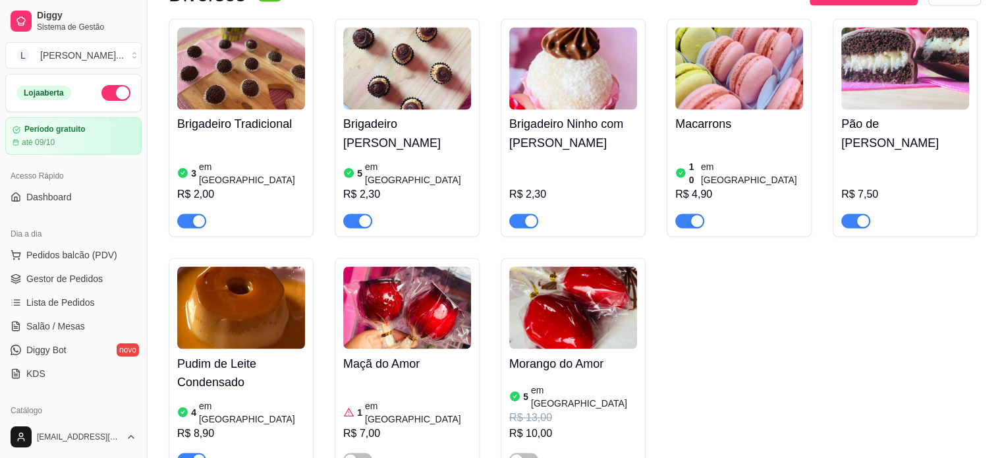
click at [924, 157] on div "R$ 7,50" at bounding box center [905, 192] width 128 height 71
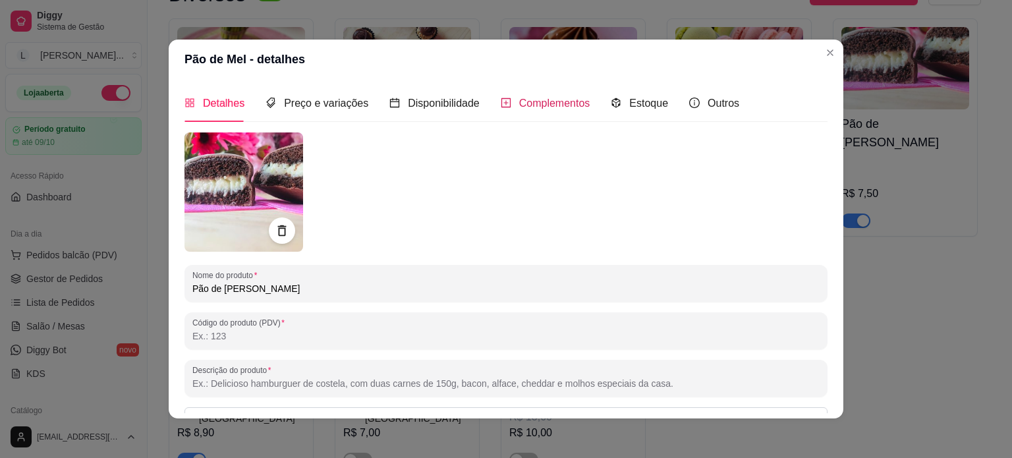
click at [559, 107] on span "Complementos" at bounding box center [554, 103] width 71 height 11
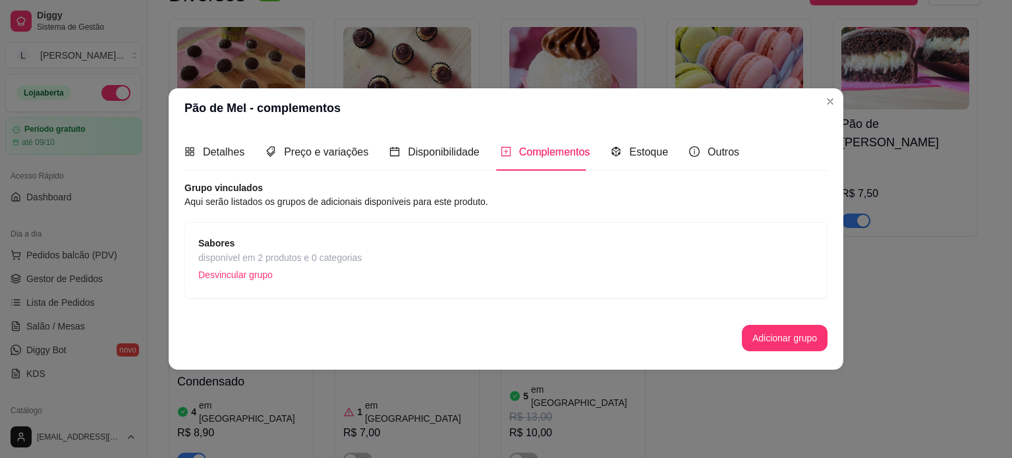
click at [405, 250] on div "Sabores disponível em 2 produtos e 0 categorias Desvincular grupo" at bounding box center [505, 260] width 615 height 49
click at [361, 260] on div "Sabores disponível em 2 produtos e 0 categorias Desvincular grupo" at bounding box center [505, 260] width 615 height 49
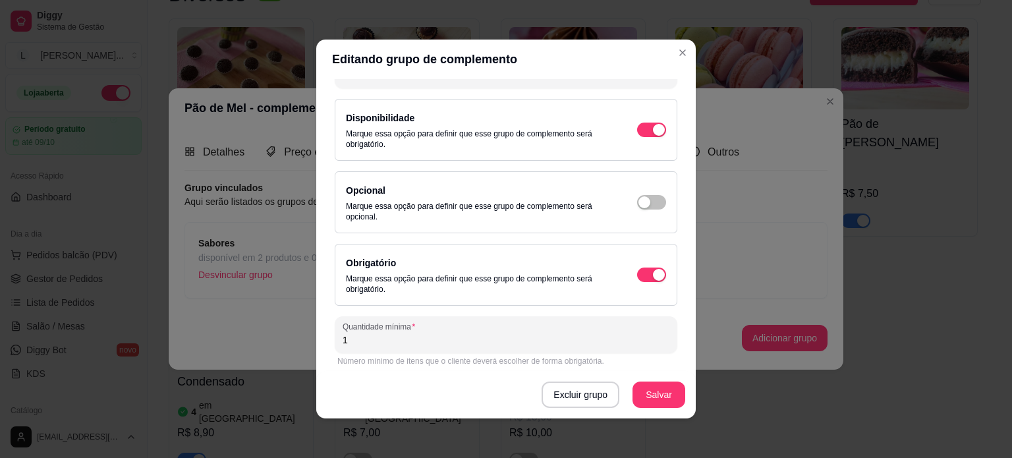
scroll to position [0, 0]
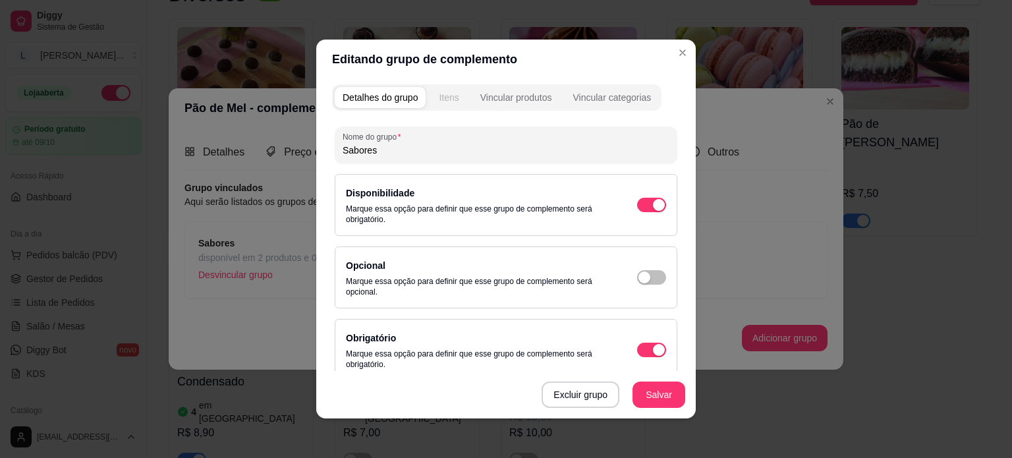
click at [454, 97] on button "Itens" at bounding box center [449, 97] width 36 height 21
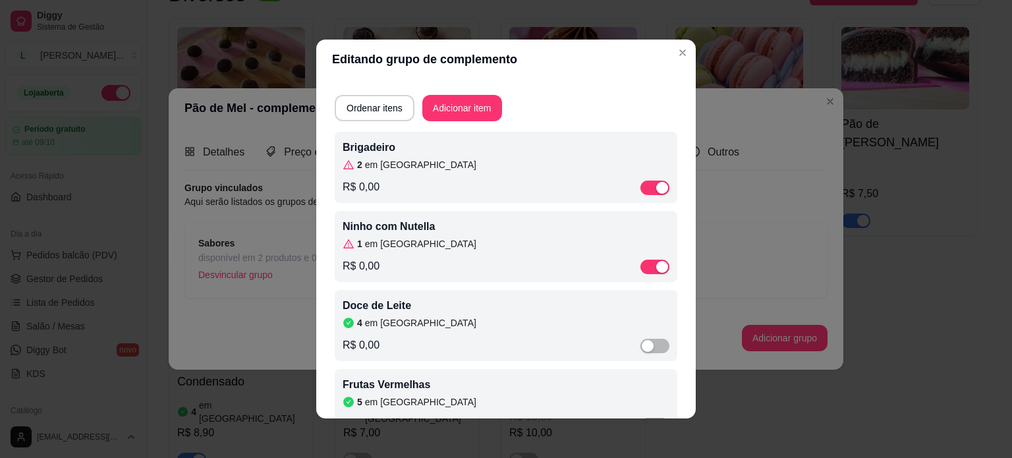
scroll to position [78, 0]
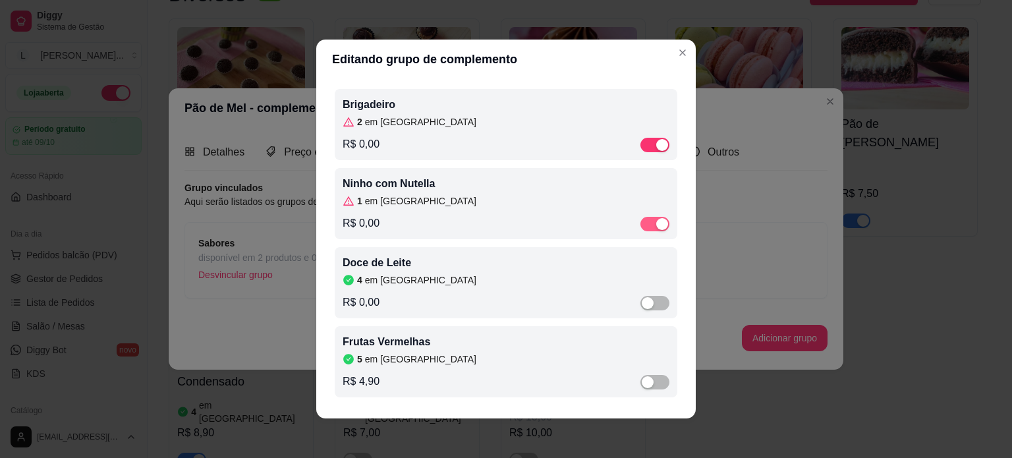
click at [644, 229] on span "button" at bounding box center [654, 224] width 29 height 14
click at [640, 219] on button "button" at bounding box center [654, 224] width 29 height 14
drag, startPoint x: 642, startPoint y: 300, endPoint x: 644, endPoint y: 310, distance: 10.6
click at [643, 302] on span "button" at bounding box center [654, 303] width 29 height 14
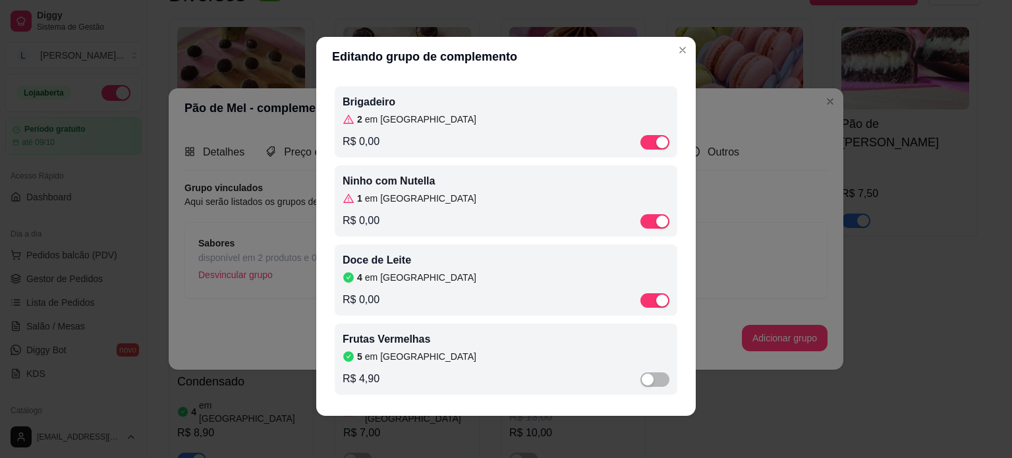
click at [389, 118] on article "em [GEOGRAPHIC_DATA]" at bounding box center [420, 119] width 111 height 13
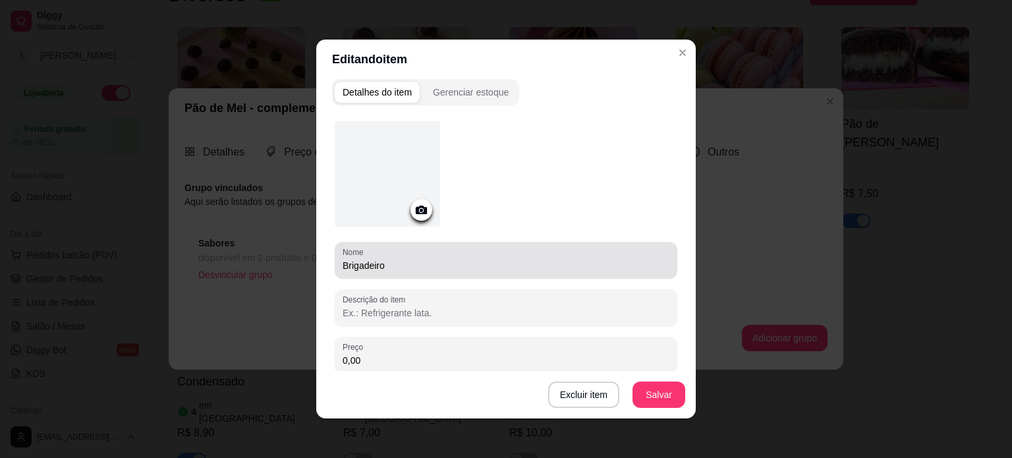
scroll to position [0, 0]
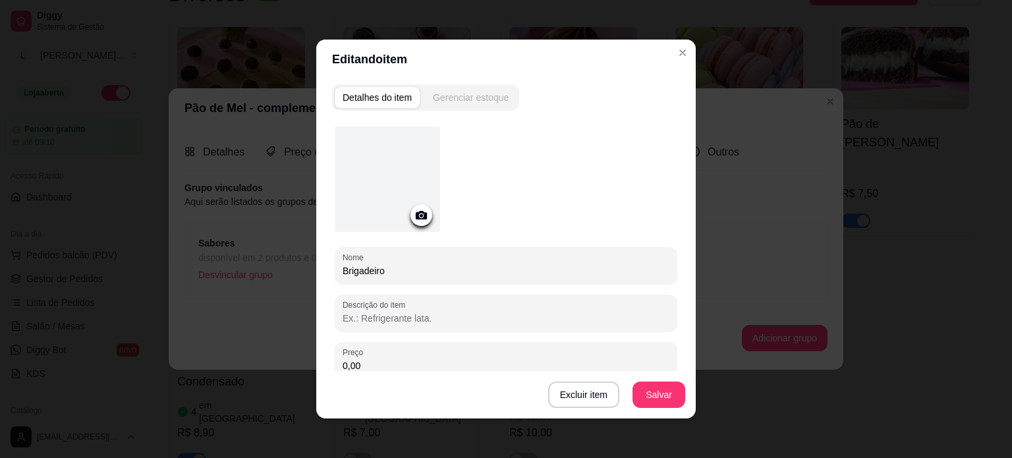
click at [467, 102] on div "Gerenciar estoque" at bounding box center [471, 97] width 76 height 13
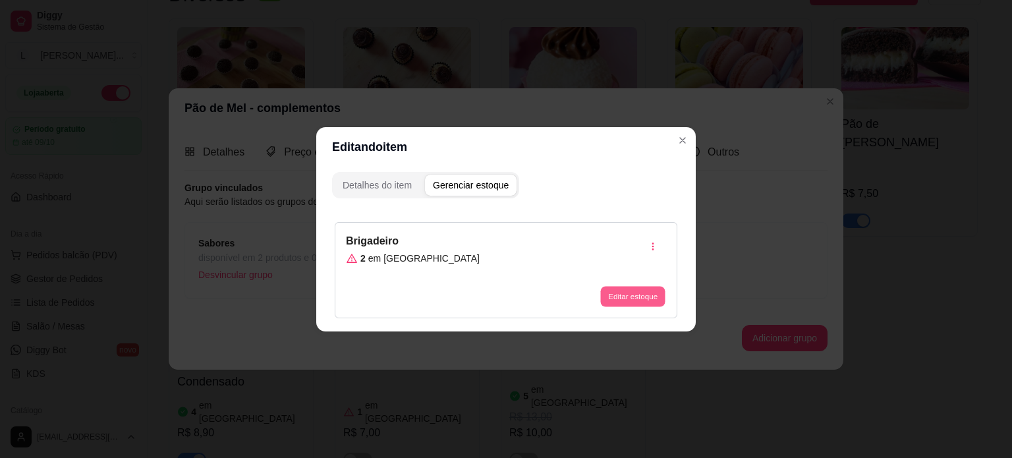
click at [634, 294] on button "Editar estoque" at bounding box center [632, 296] width 65 height 20
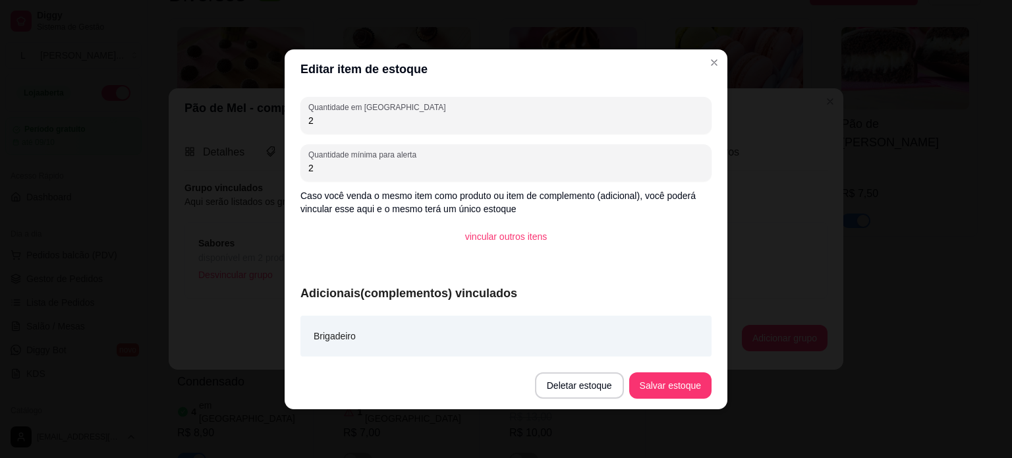
drag, startPoint x: 370, startPoint y: 123, endPoint x: 248, endPoint y: 122, distance: 121.9
click at [248, 122] on div "Editar item de estoque Quantidade em estoque 2 Quantidade mínima para alerta 2 …" at bounding box center [506, 229] width 1012 height 458
type input "3"
click at [675, 383] on button "Salvar estoque" at bounding box center [670, 385] width 80 height 26
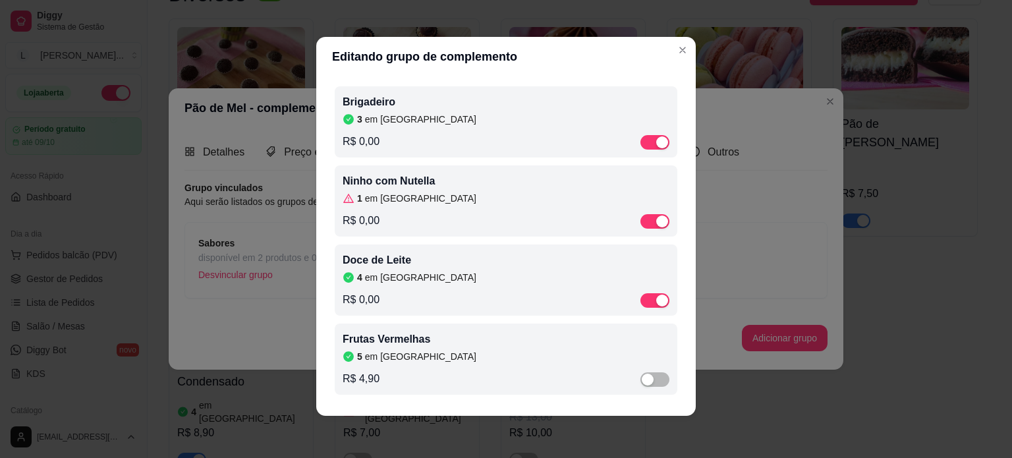
click at [425, 192] on div "1 em estoque" at bounding box center [506, 198] width 327 height 13
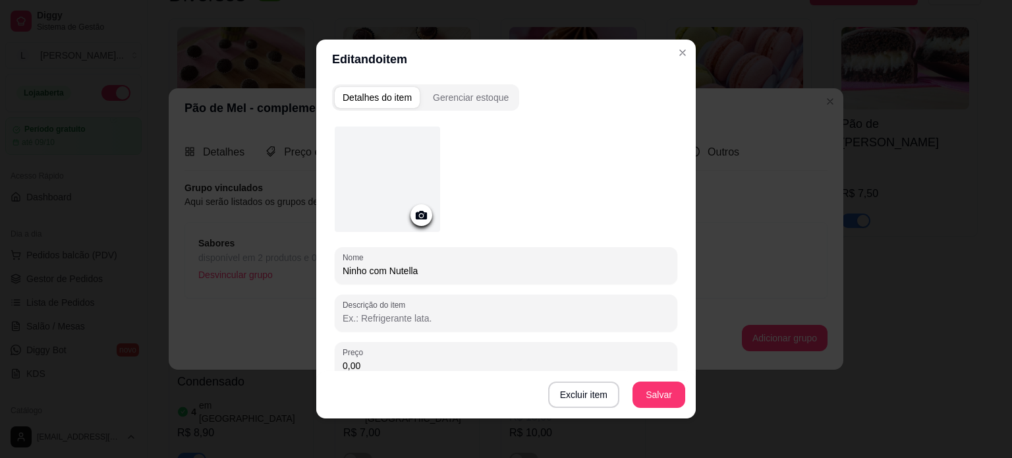
click at [445, 113] on div "Detalhes do item Gerenciar estoque Nome Ninho com Nutella Descrição do item Pre…" at bounding box center [505, 248] width 379 height 339
click at [446, 103] on div "Gerenciar estoque" at bounding box center [471, 97] width 76 height 13
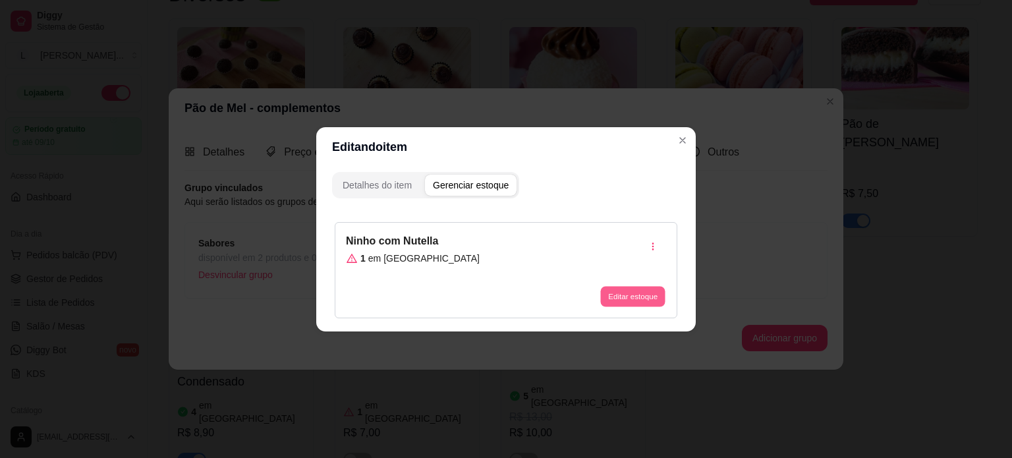
click at [640, 286] on button "Editar estoque" at bounding box center [632, 296] width 65 height 20
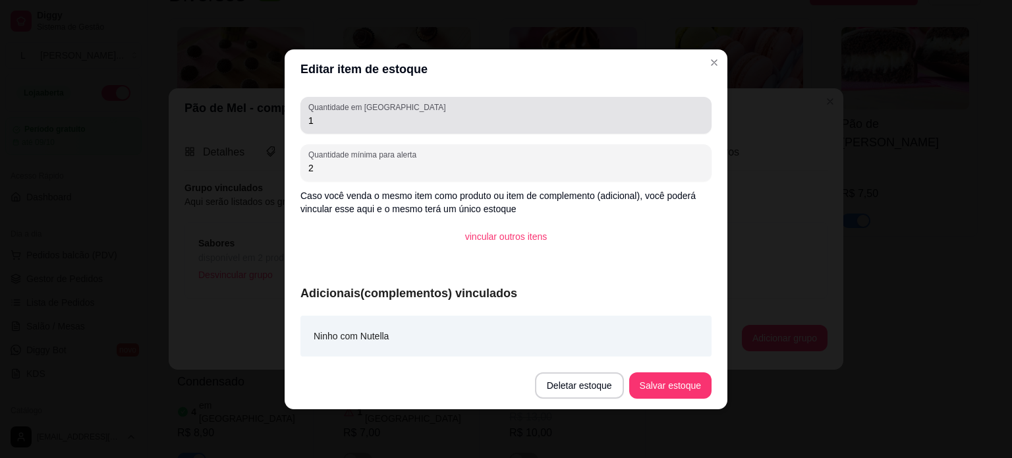
click at [411, 115] on input "1" at bounding box center [505, 120] width 395 height 13
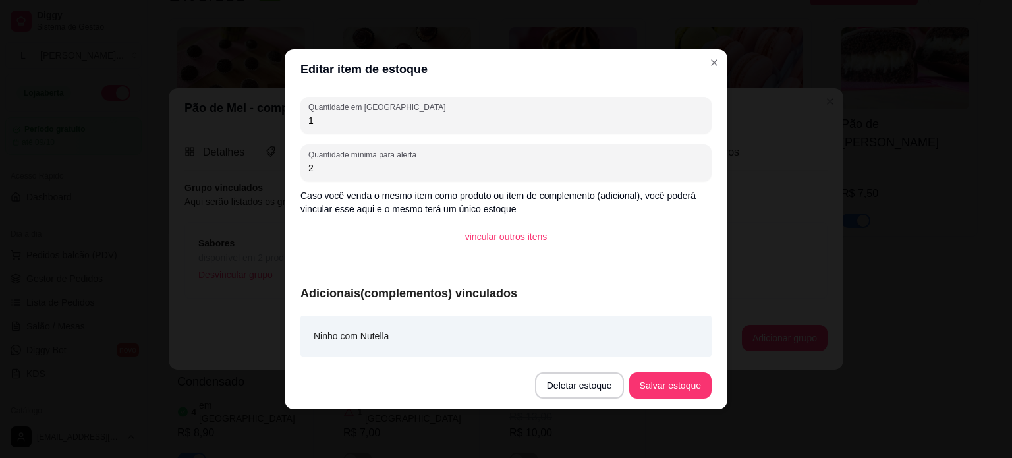
click at [411, 115] on input "1" at bounding box center [505, 120] width 395 height 13
type input "3"
click at [661, 395] on button "Salvar estoque" at bounding box center [670, 385] width 82 height 26
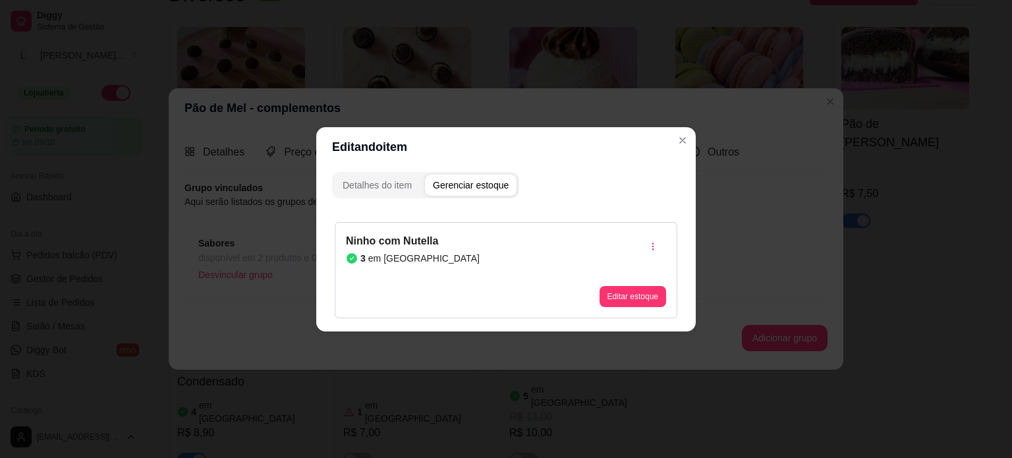
click at [677, 129] on header "Editando item" at bounding box center [505, 147] width 379 height 40
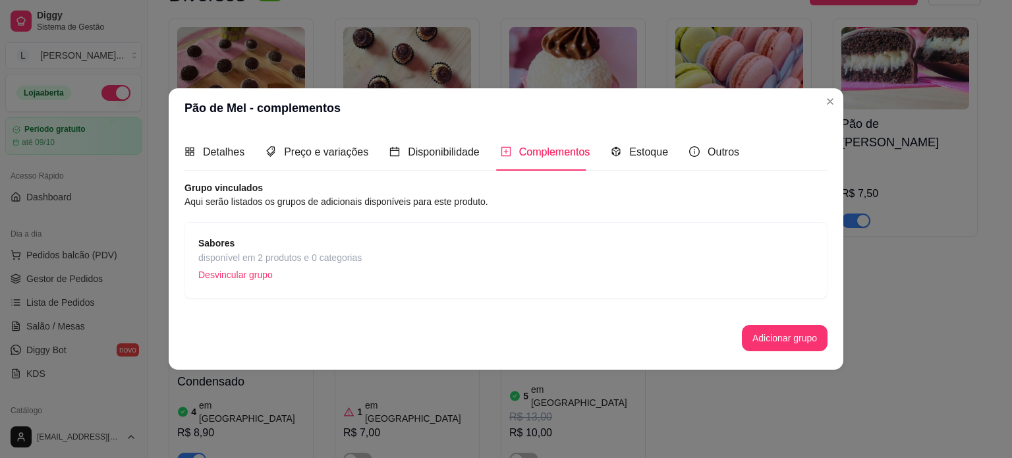
click at [312, 265] on p "Desvincular grupo" at bounding box center [279, 275] width 163 height 20
click at [319, 247] on span "Sabores" at bounding box center [279, 243] width 163 height 14
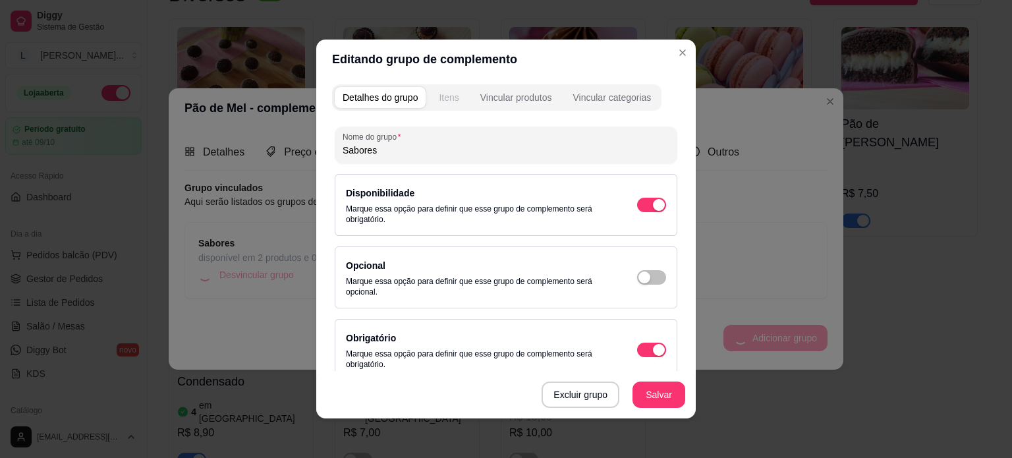
click at [432, 94] on button "Itens" at bounding box center [449, 97] width 36 height 21
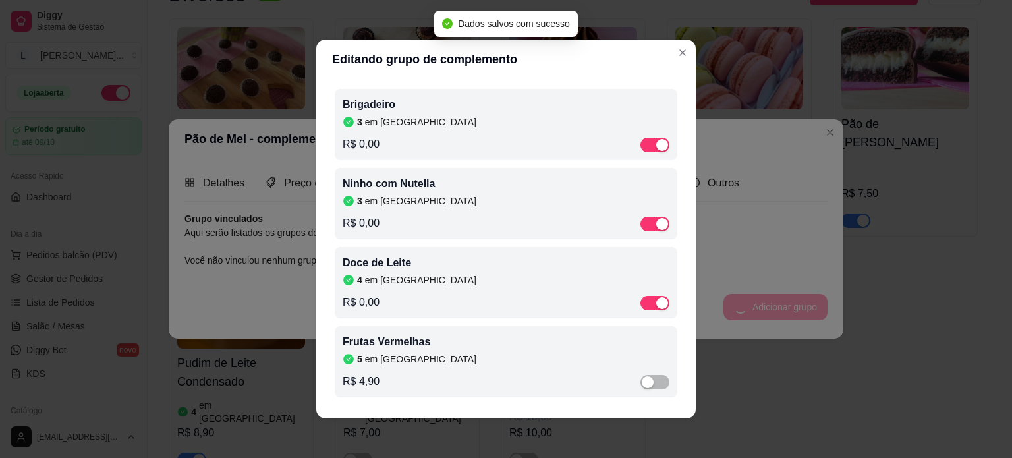
scroll to position [3, 0]
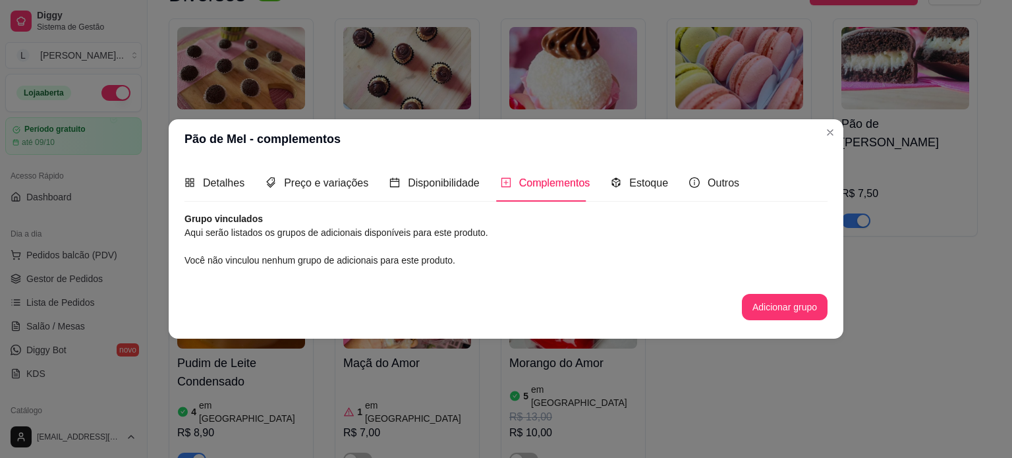
click at [470, 258] on div "Você não vinculou nenhum grupo de adicionais para este produto." at bounding box center [505, 260] width 643 height 14
click at [754, 308] on button "Adicionar grupo" at bounding box center [784, 307] width 83 height 26
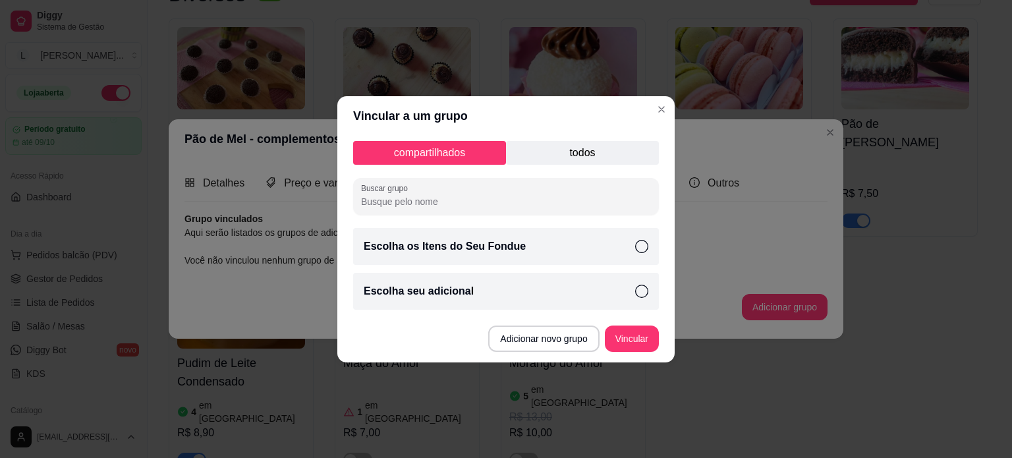
click at [545, 146] on p "todos" at bounding box center [582, 153] width 153 height 24
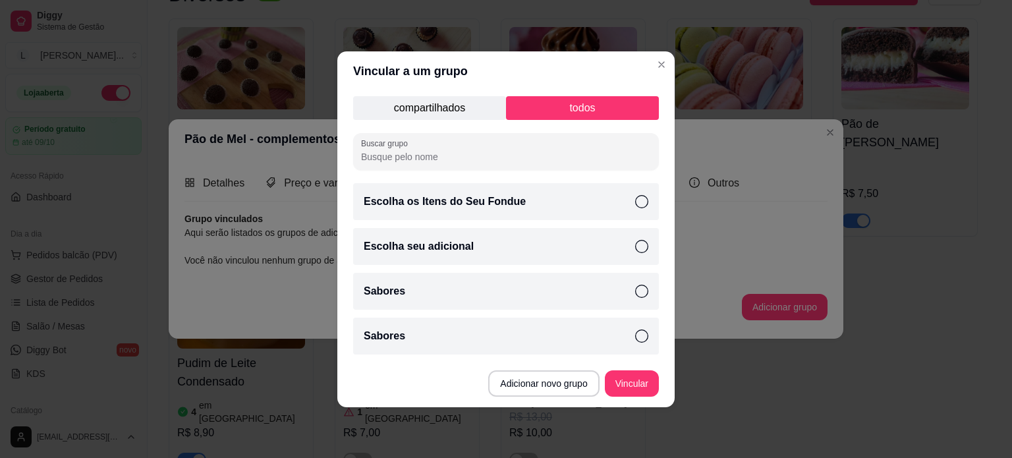
click at [461, 277] on div "Sabores" at bounding box center [506, 291] width 306 height 37
click at [580, 318] on div "Sabores" at bounding box center [506, 336] width 306 height 37
click at [631, 383] on button "Vincular" at bounding box center [632, 383] width 54 height 26
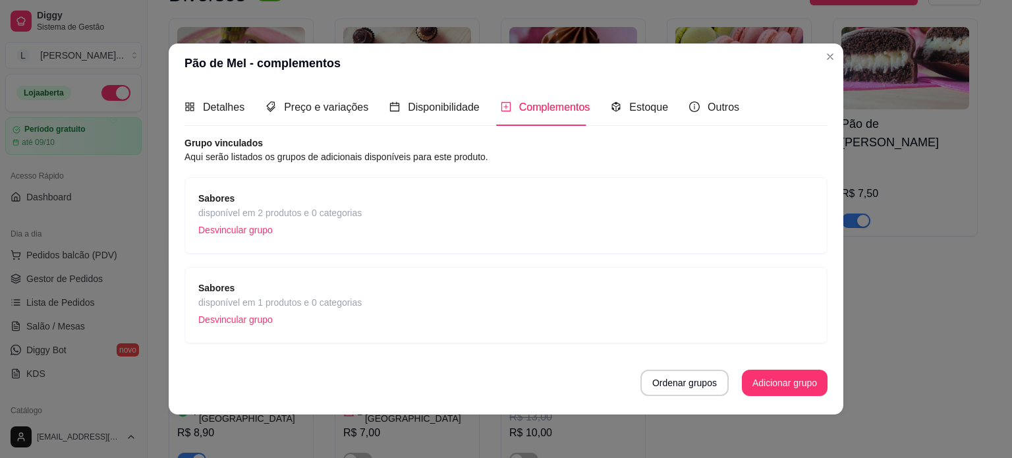
click at [328, 209] on span "disponível em 2 produtos e 0 categorias" at bounding box center [279, 213] width 163 height 14
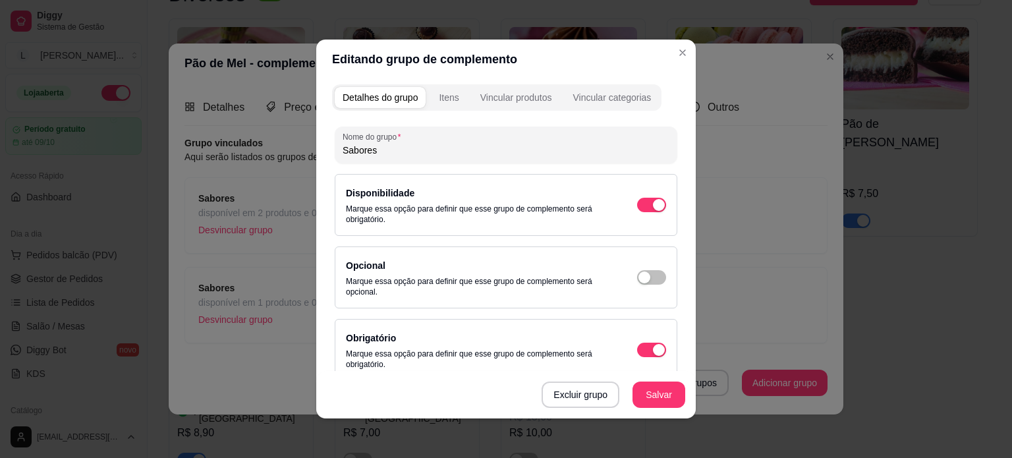
scroll to position [0, 0]
click at [437, 87] on button "Itens" at bounding box center [449, 97] width 36 height 21
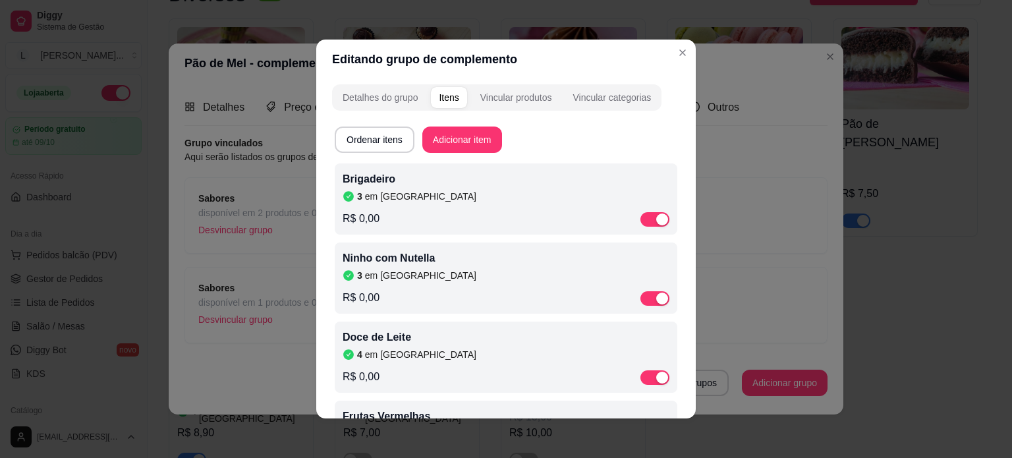
scroll to position [3, 0]
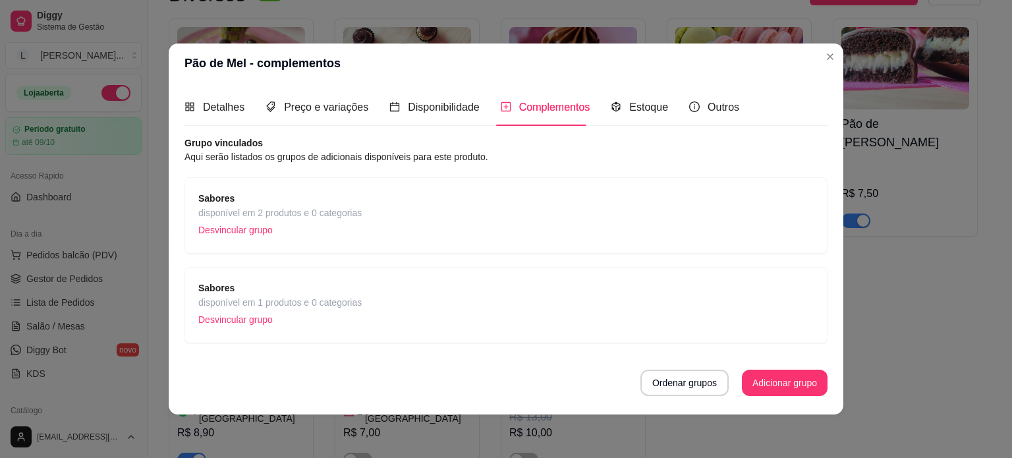
click at [238, 317] on p "Desvincular grupo" at bounding box center [279, 320] width 163 height 20
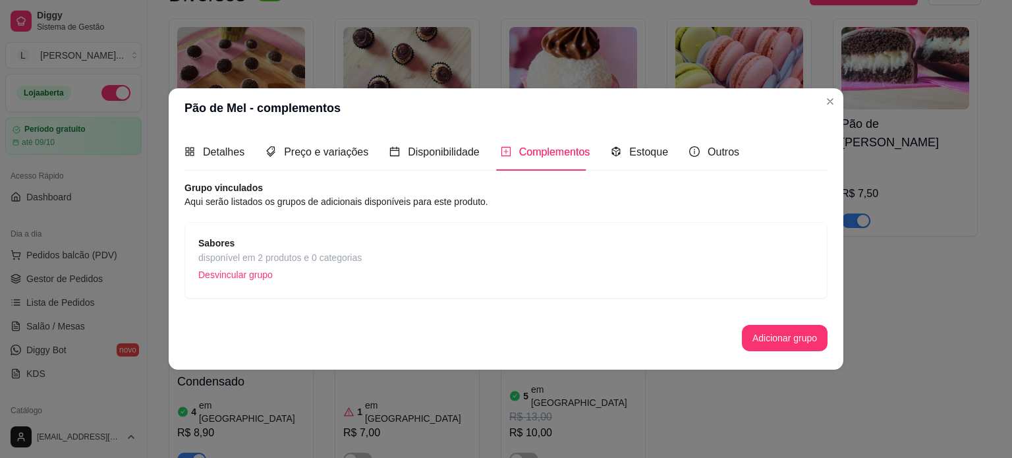
click at [375, 263] on div "Sabores disponível em 2 produtos e 0 categorias Desvincular grupo" at bounding box center [505, 260] width 615 height 49
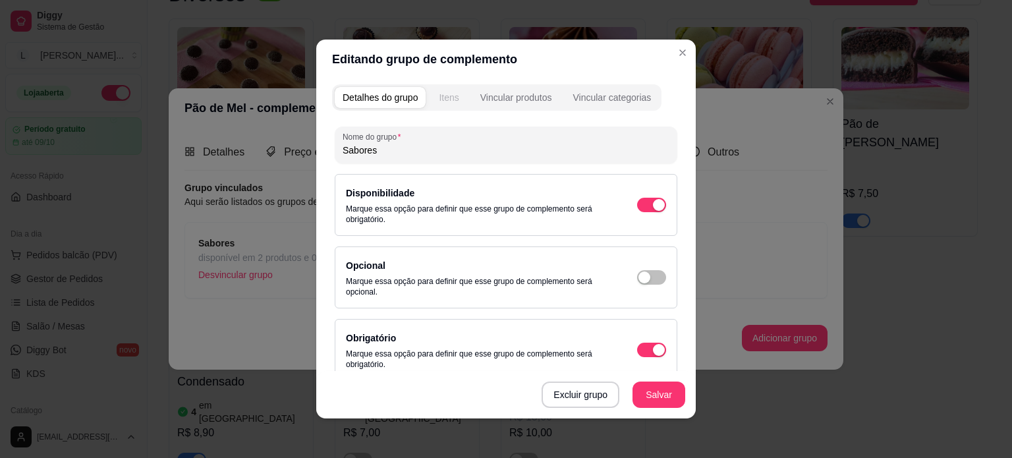
click at [456, 87] on button "Itens" at bounding box center [449, 97] width 36 height 21
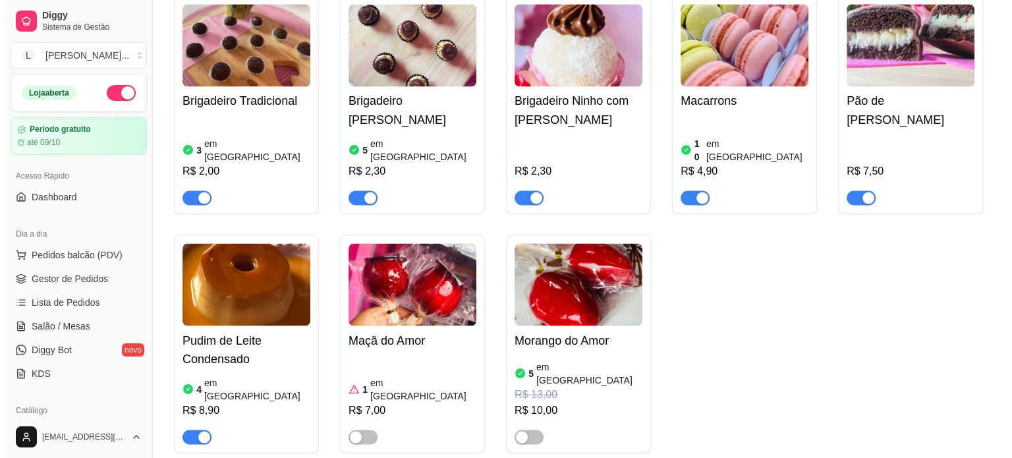
scroll to position [2372, 0]
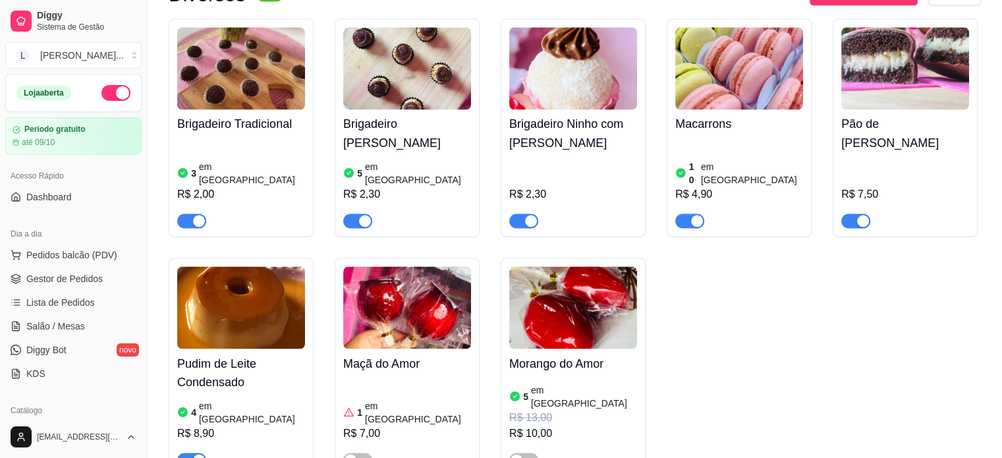
click at [425, 186] on div "R$ 2,30" at bounding box center [407, 194] width 128 height 16
click at [711, 186] on div "R$ 4,90" at bounding box center [739, 194] width 128 height 16
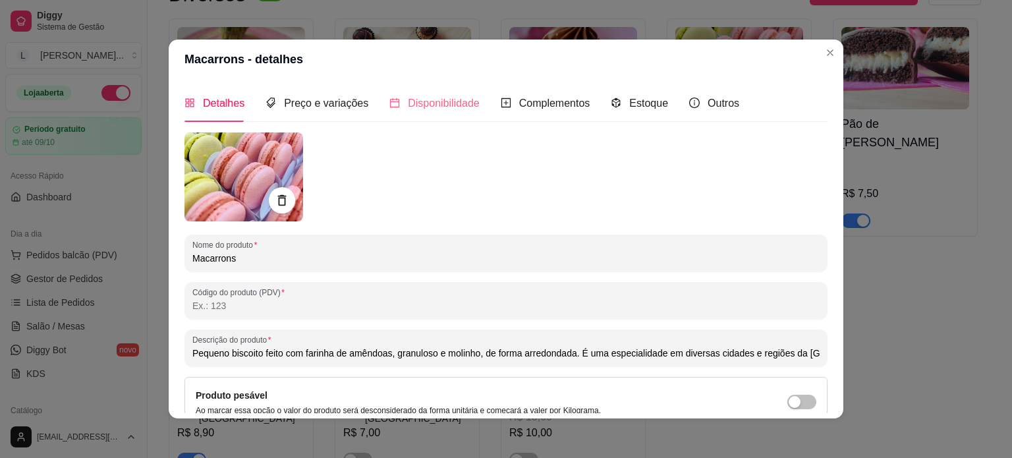
click at [411, 94] on div "Disponibilidade" at bounding box center [434, 103] width 90 height 38
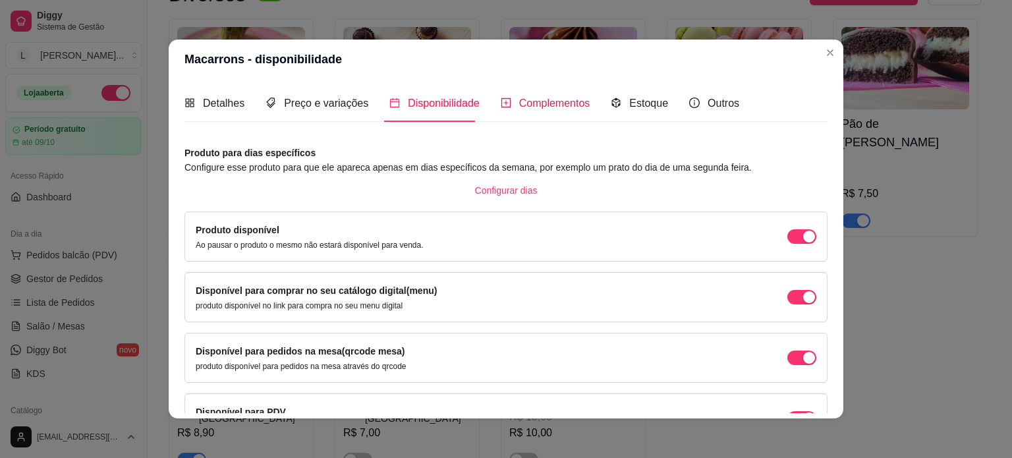
click at [557, 107] on span "Complementos" at bounding box center [554, 103] width 71 height 11
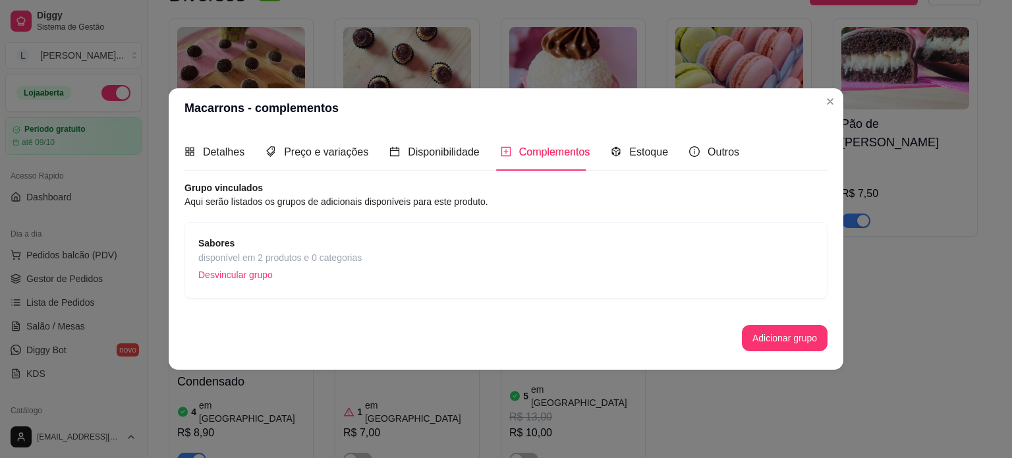
click at [356, 258] on span "disponível em 2 produtos e 0 categorias" at bounding box center [279, 257] width 163 height 14
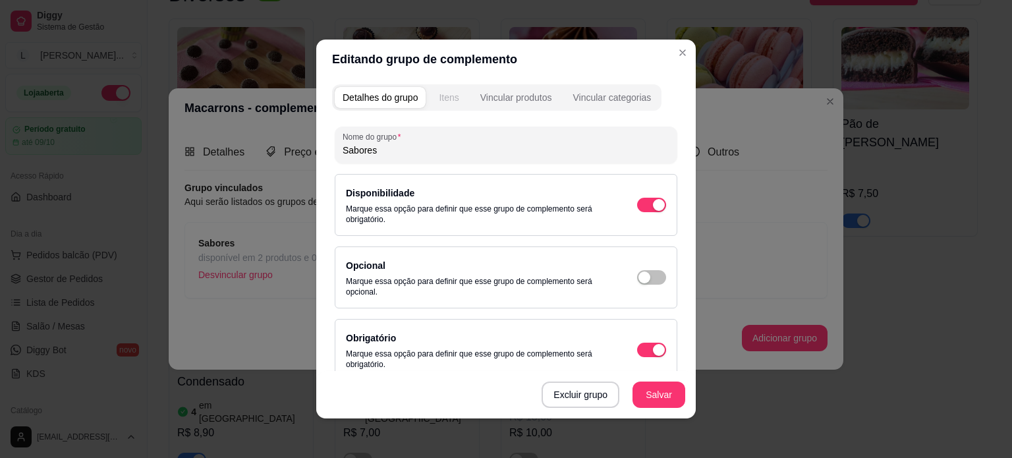
click at [447, 97] on div "Itens" at bounding box center [449, 97] width 20 height 13
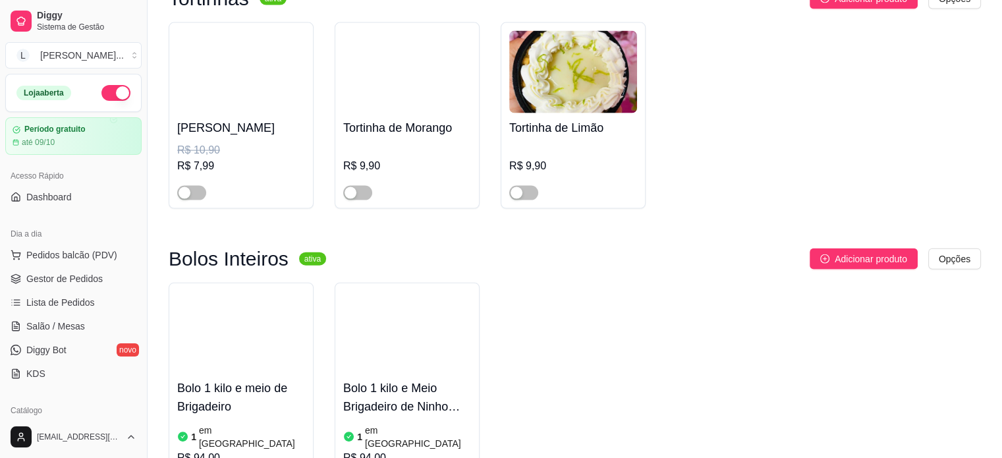
scroll to position [3030, 0]
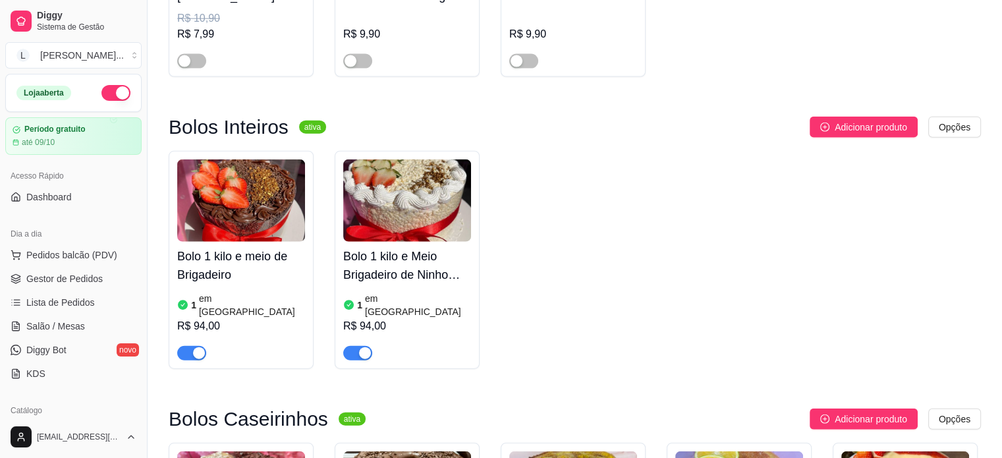
click at [368, 347] on div "button" at bounding box center [365, 353] width 12 height 12
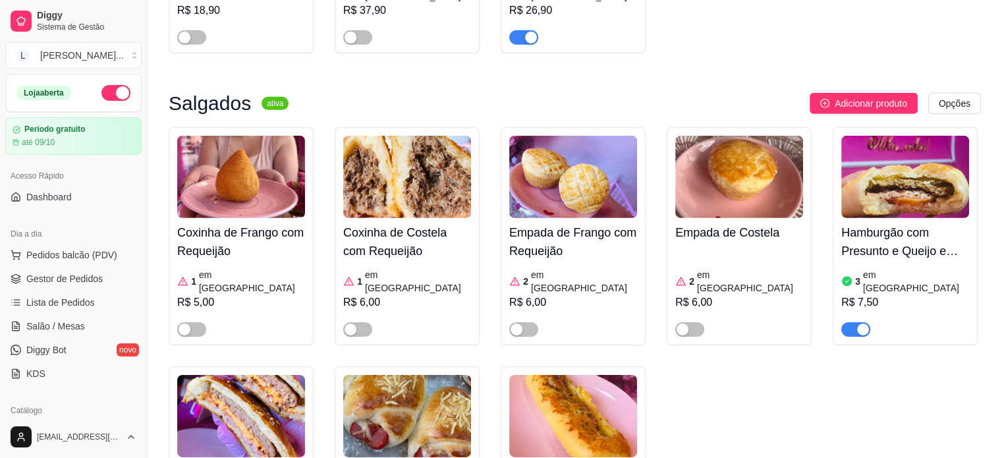
scroll to position [3953, 0]
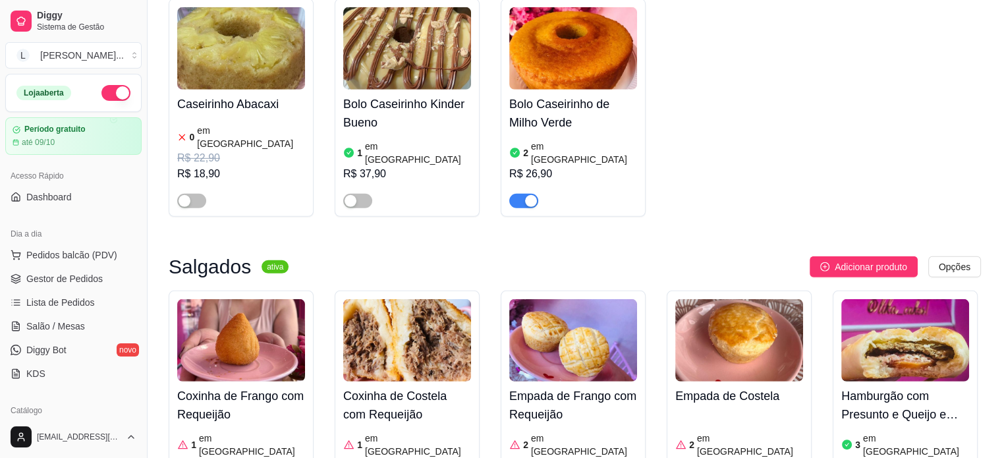
click at [404, 387] on h4 "Coxinha de Costela com Requeijão" at bounding box center [407, 405] width 128 height 37
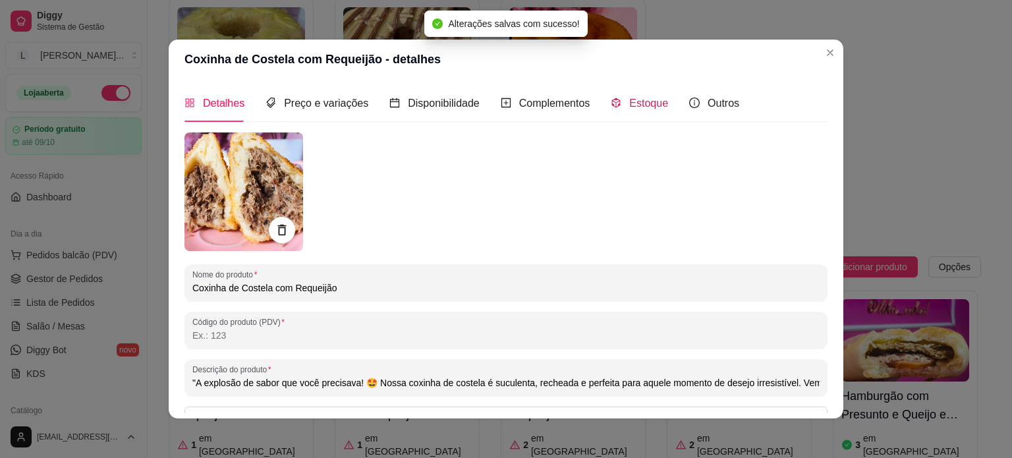
click at [641, 102] on span "Estoque" at bounding box center [648, 103] width 39 height 11
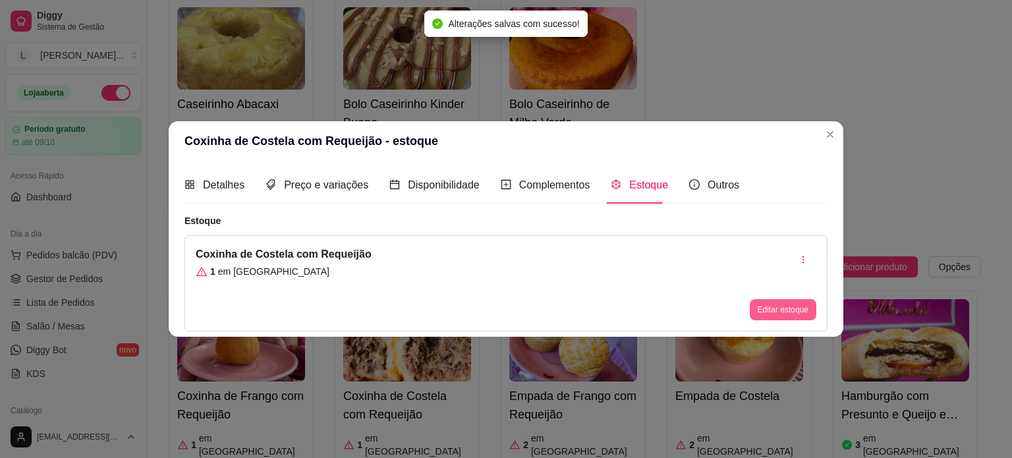
click at [778, 304] on button "Editar estoque" at bounding box center [783, 309] width 67 height 21
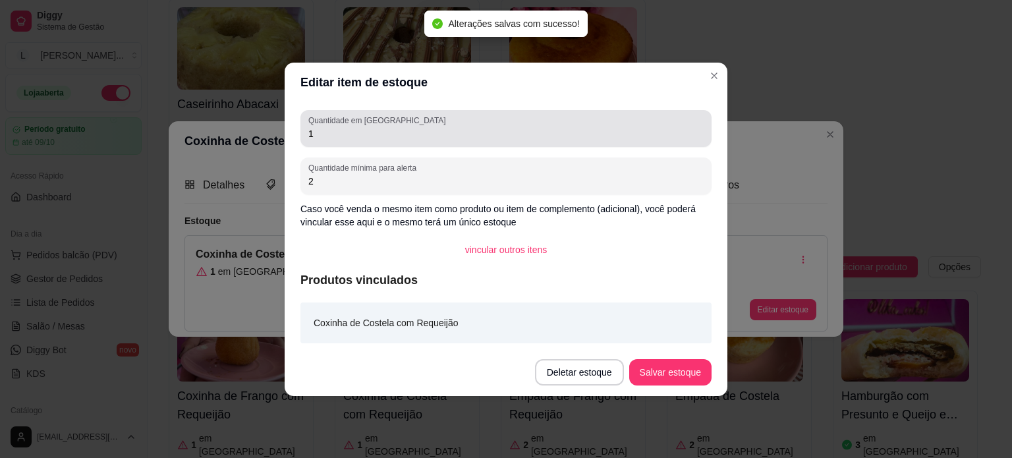
click at [393, 139] on input "1" at bounding box center [505, 133] width 395 height 13
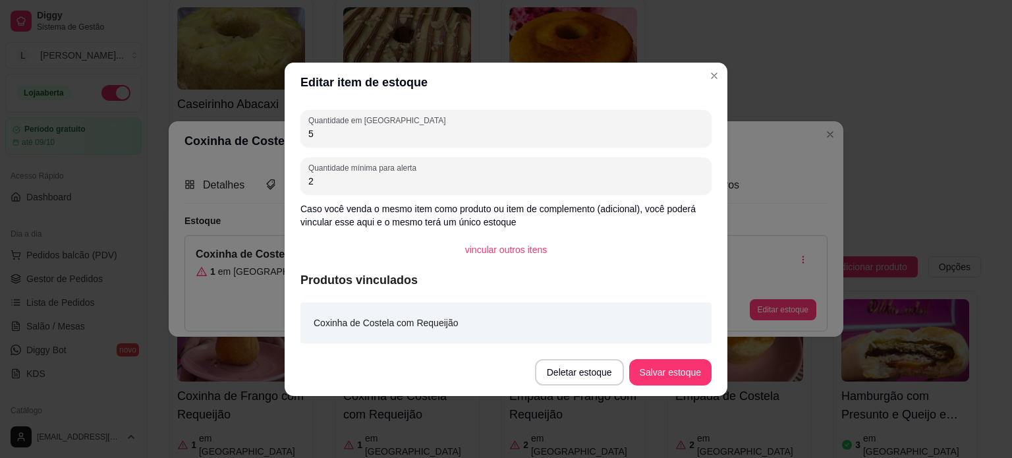
type input "5"
click at [657, 362] on button "Salvar estoque" at bounding box center [670, 372] width 80 height 26
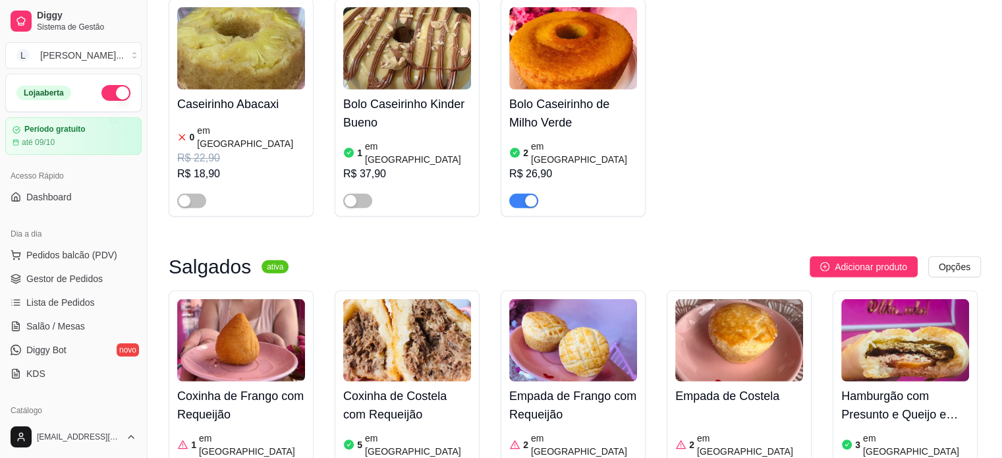
click at [256, 299] on img at bounding box center [241, 340] width 128 height 82
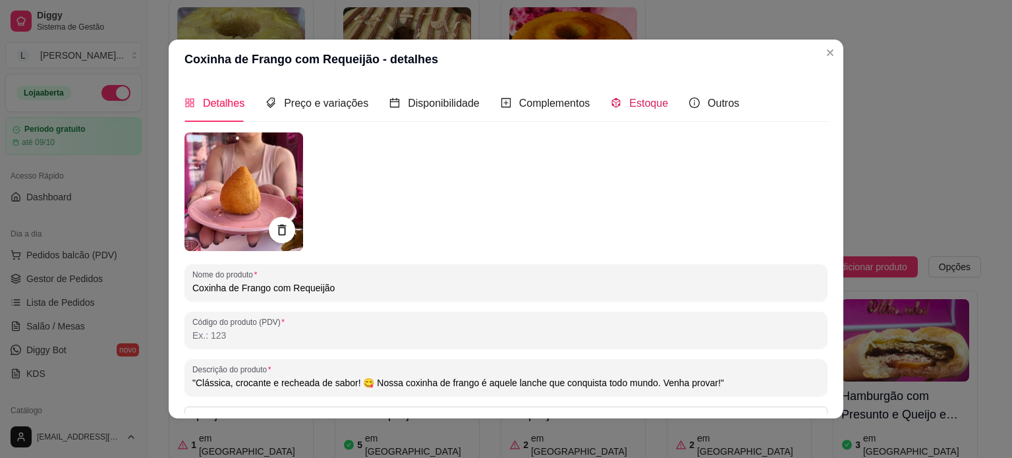
click at [636, 101] on span "Estoque" at bounding box center [648, 103] width 39 height 11
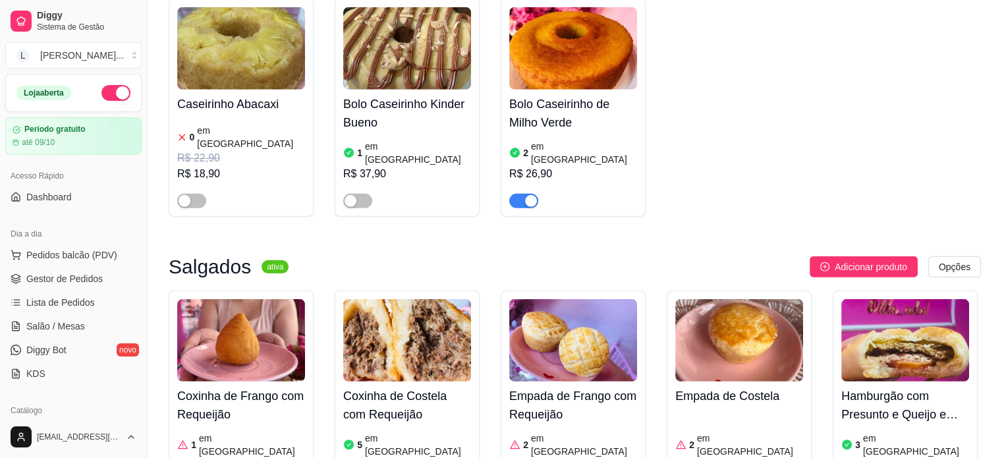
click at [424, 387] on h4 "Coxinha de Costela com Requeijão" at bounding box center [407, 405] width 128 height 37
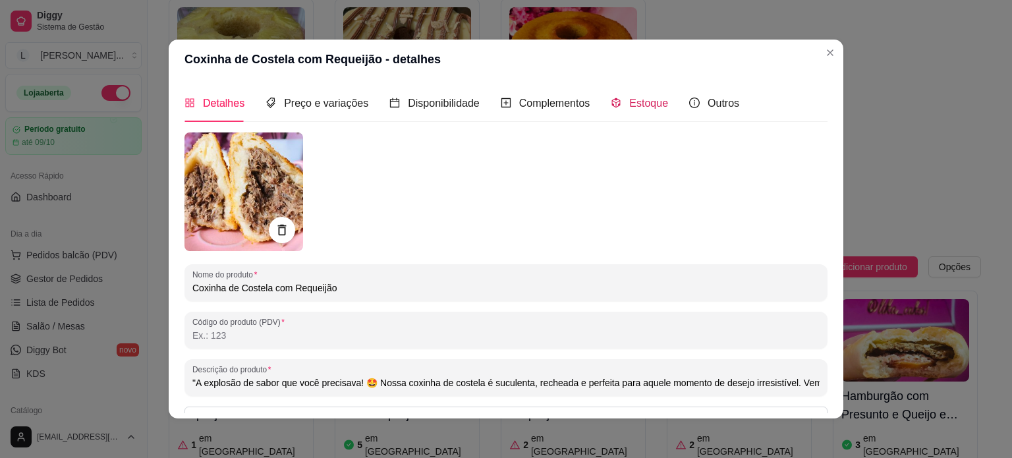
click at [629, 99] on span "Estoque" at bounding box center [648, 103] width 39 height 11
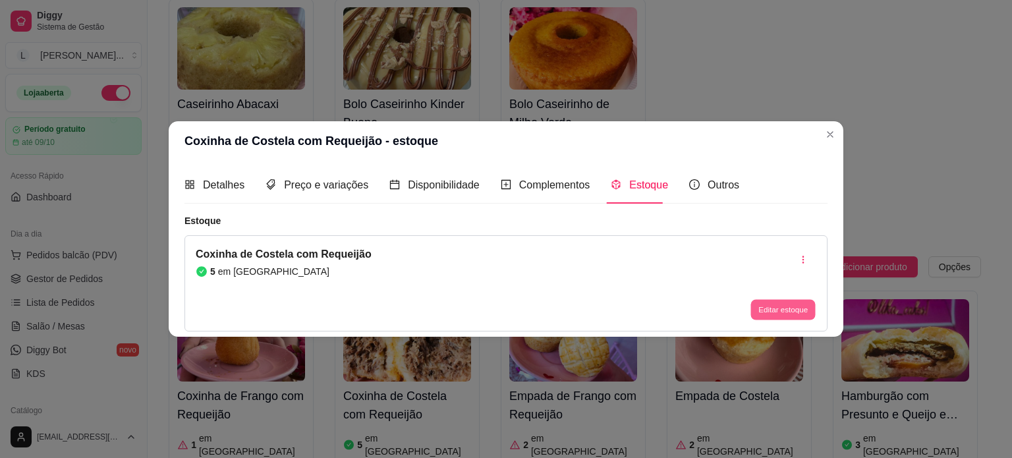
click at [770, 317] on button "Editar estoque" at bounding box center [782, 310] width 65 height 20
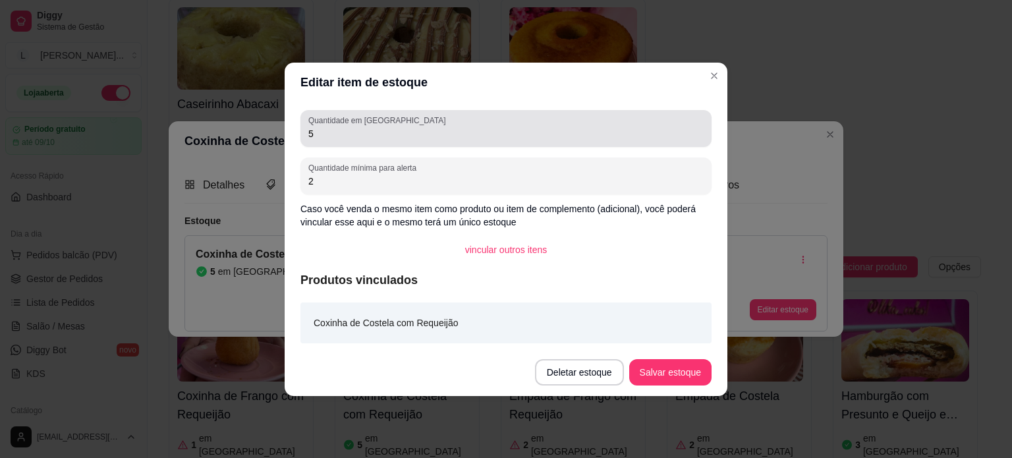
click at [509, 132] on input "5" at bounding box center [505, 133] width 395 height 13
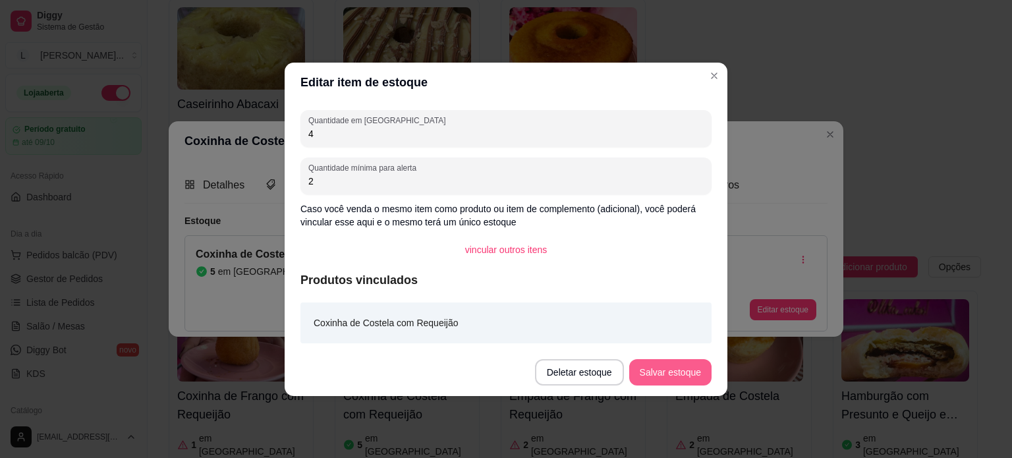
type input "4"
click at [695, 372] on button "Salvar estoque" at bounding box center [670, 372] width 80 height 26
click at [722, 82] on header "Editar item de estoque" at bounding box center [506, 83] width 443 height 40
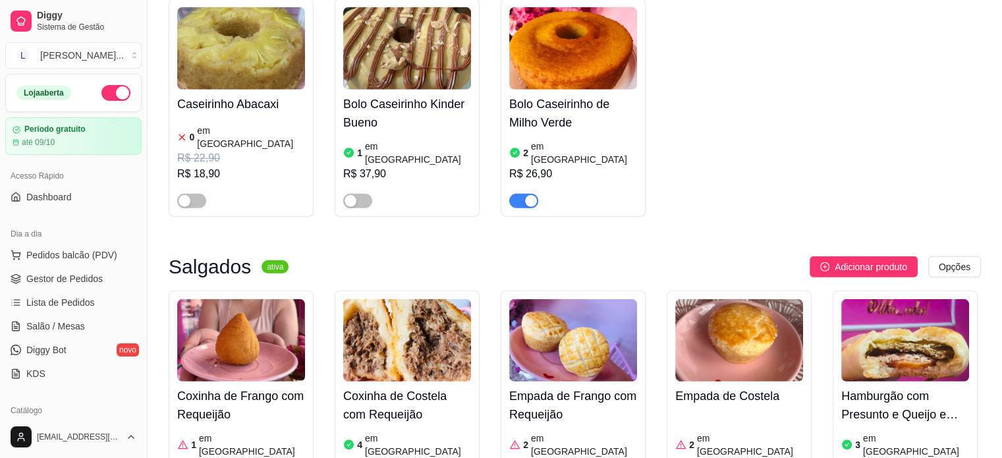
click at [258, 387] on h4 "Coxinha de Frango com Requeijão" at bounding box center [241, 405] width 128 height 37
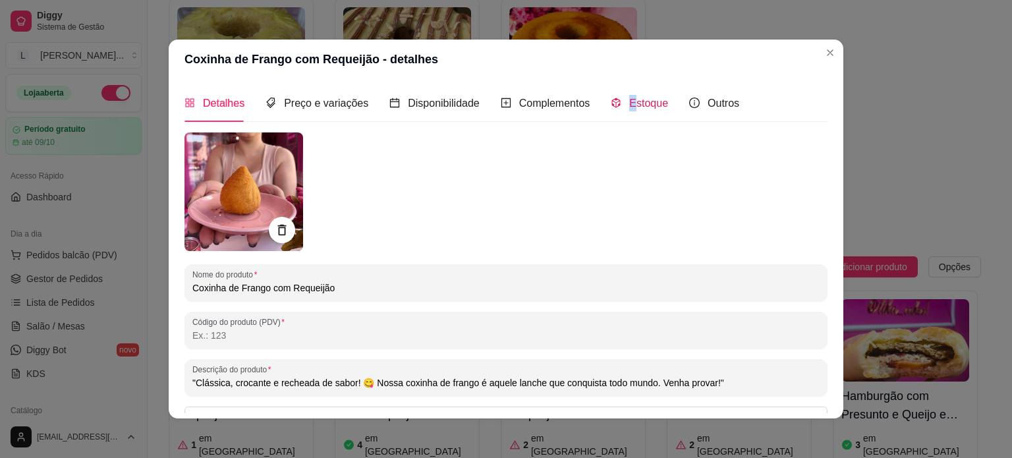
drag, startPoint x: 622, startPoint y: 101, endPoint x: 612, endPoint y: 103, distance: 10.1
click at [629, 101] on span "Estoque" at bounding box center [648, 103] width 39 height 11
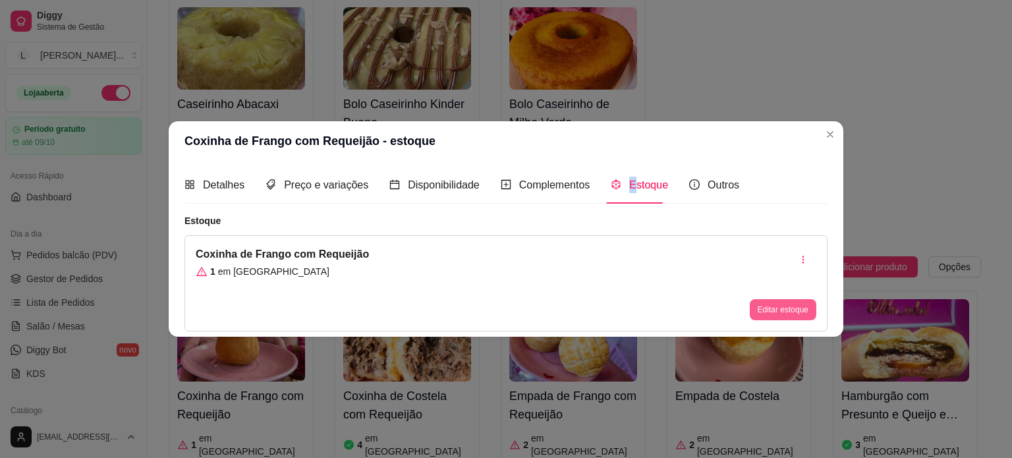
click at [765, 312] on button "Editar estoque" at bounding box center [783, 309] width 67 height 21
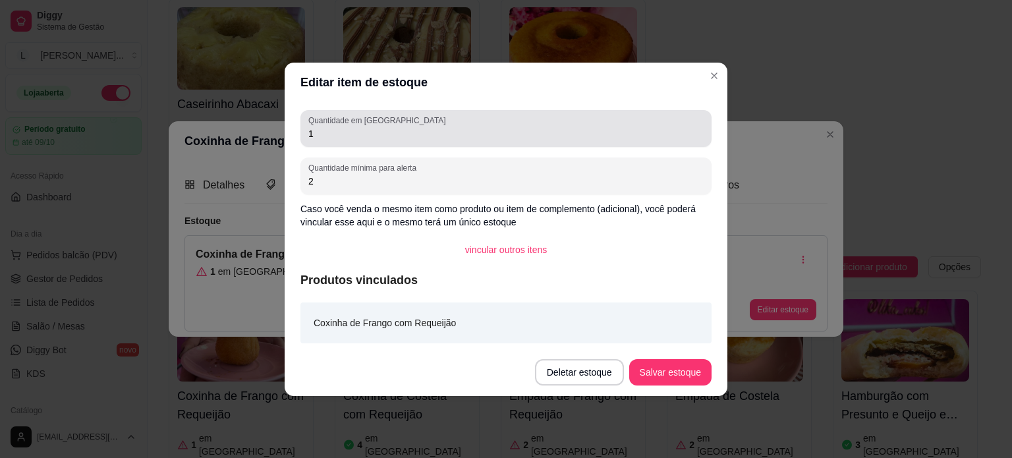
click at [329, 134] on input "1" at bounding box center [505, 133] width 395 height 13
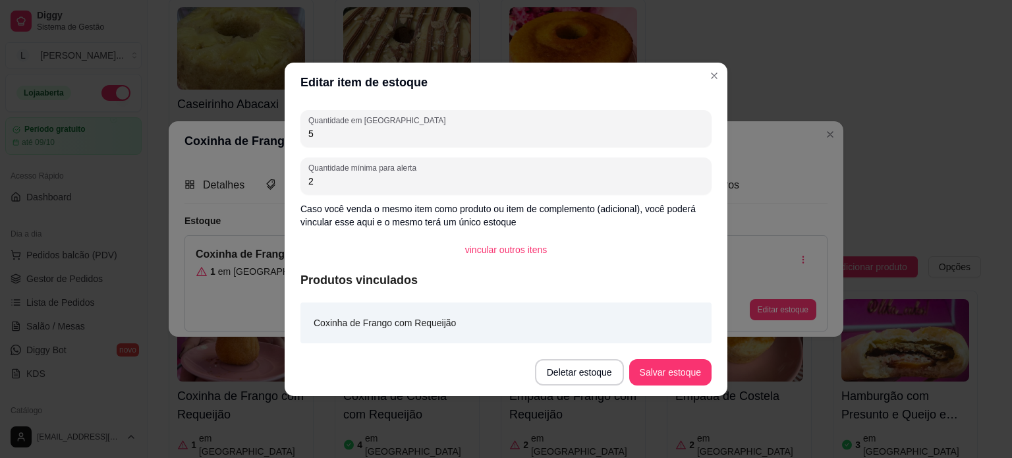
type input "5"
click at [656, 381] on button "Salvar estoque" at bounding box center [670, 372] width 80 height 26
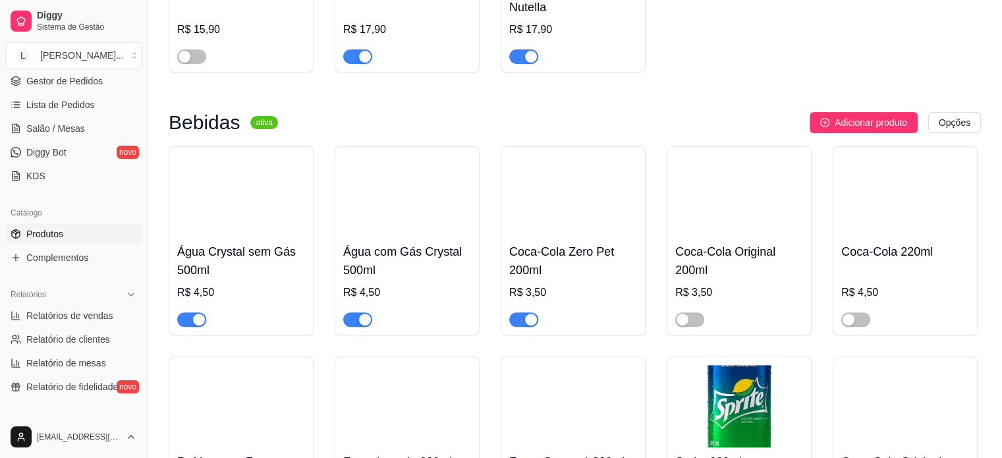
scroll to position [5402, 0]
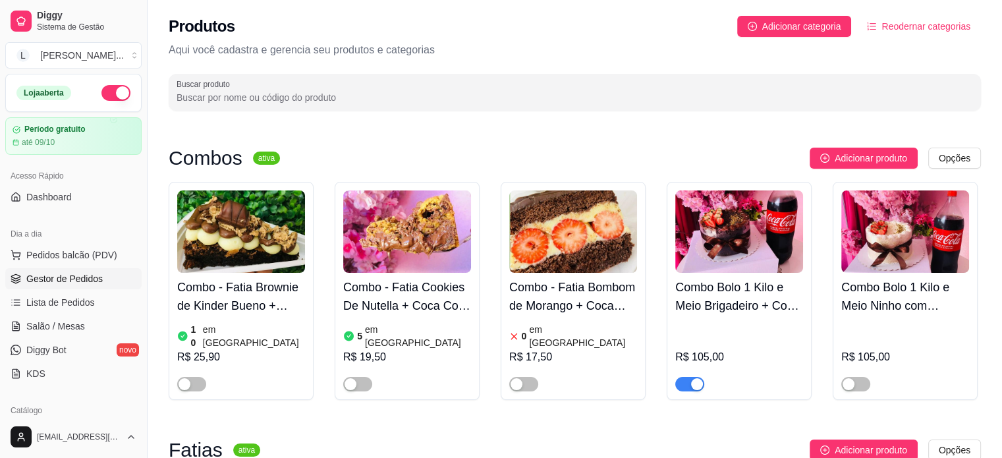
click at [69, 286] on link "Gestor de Pedidos" at bounding box center [73, 278] width 136 height 21
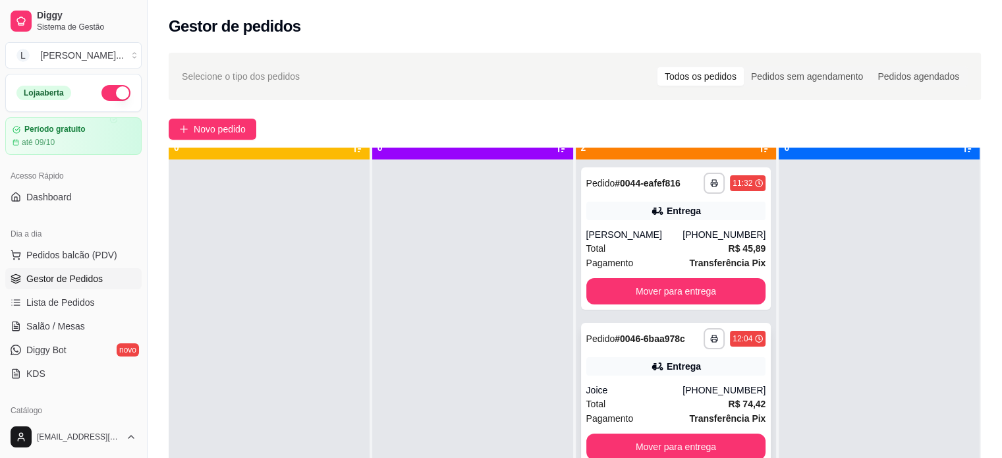
scroll to position [37, 0]
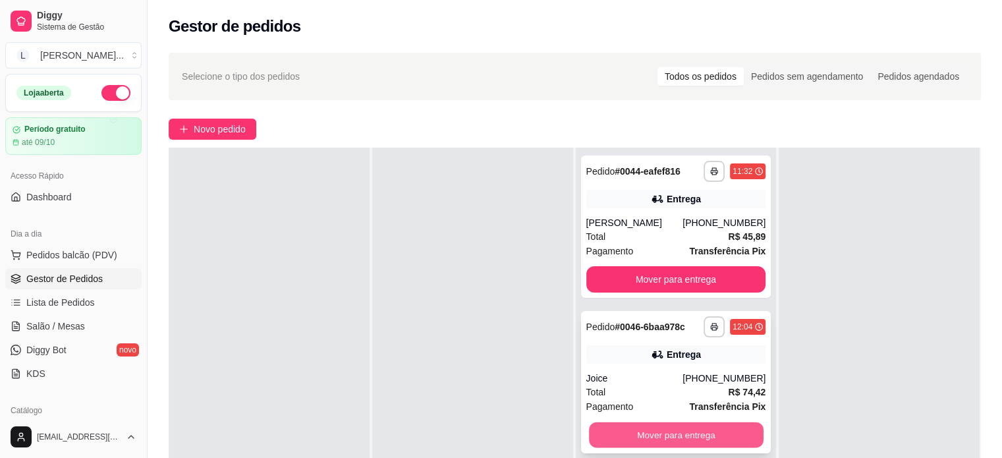
click at [657, 441] on button "Mover para entrega" at bounding box center [676, 435] width 175 height 26
click at [656, 441] on div "Mover para entrega" at bounding box center [676, 435] width 180 height 26
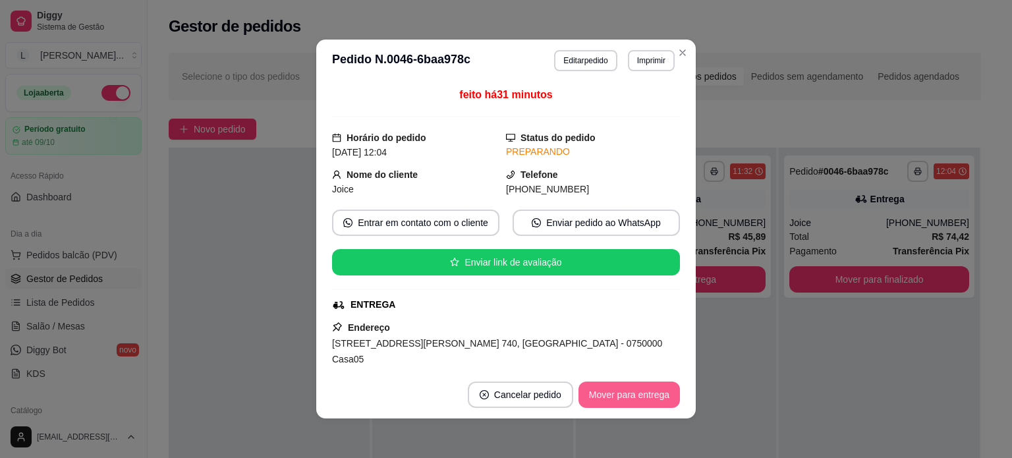
click at [636, 395] on button "Mover para entrega" at bounding box center [628, 394] width 101 height 26
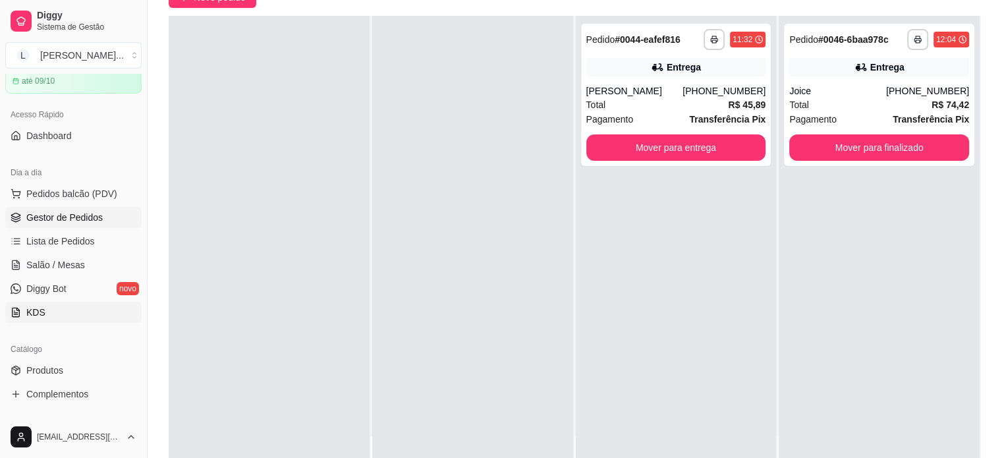
scroll to position [132, 0]
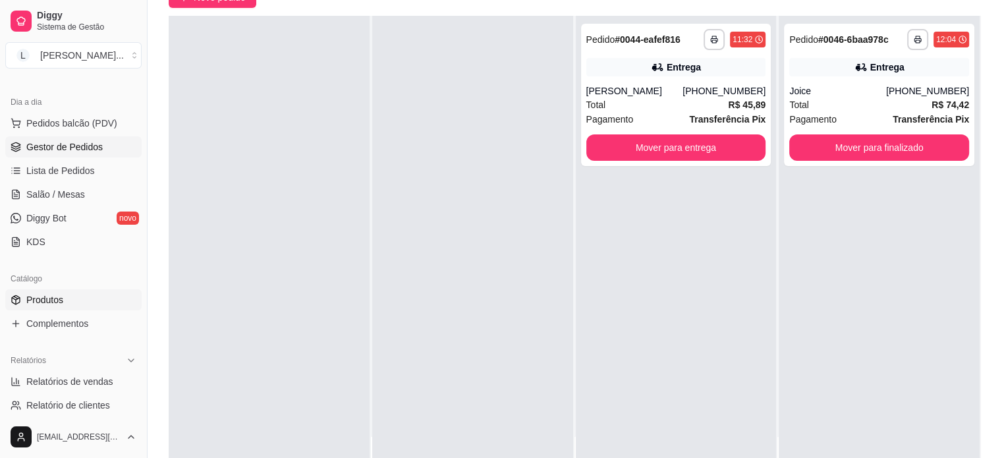
click at [64, 304] on link "Produtos" at bounding box center [73, 299] width 136 height 21
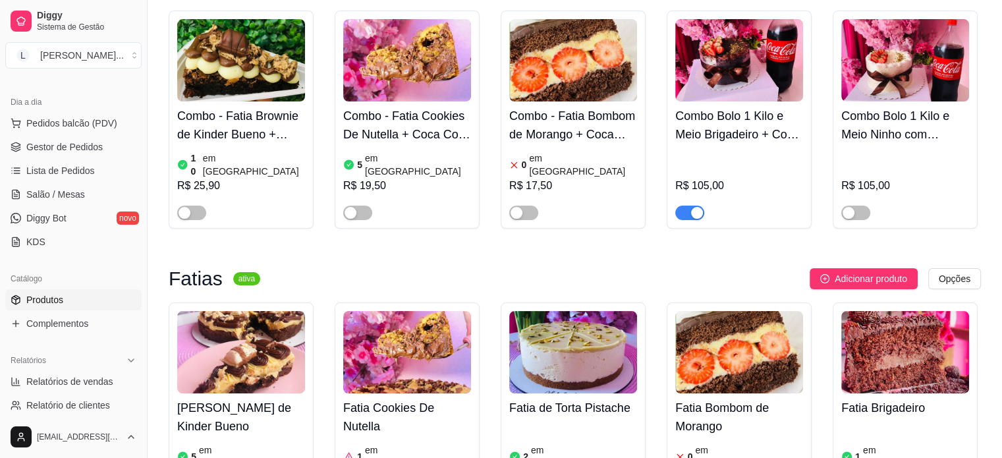
scroll to position [264, 0]
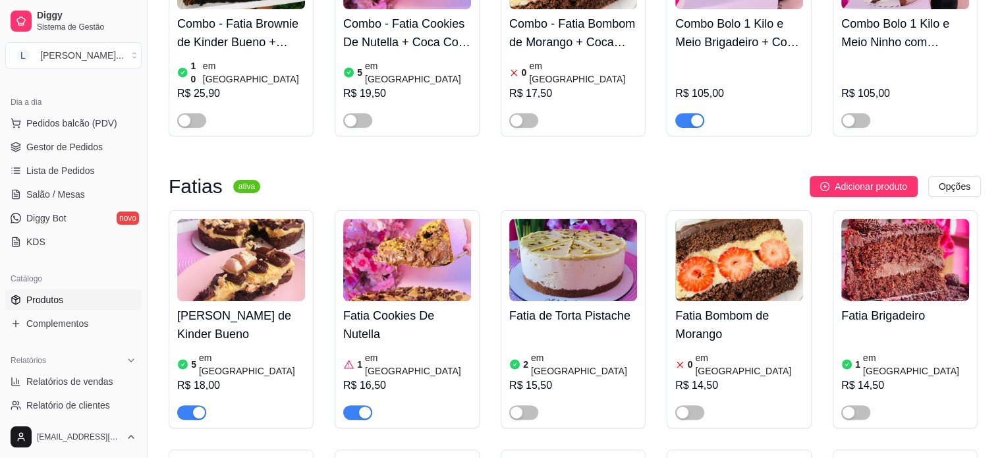
click at [354, 405] on span "button" at bounding box center [357, 412] width 29 height 14
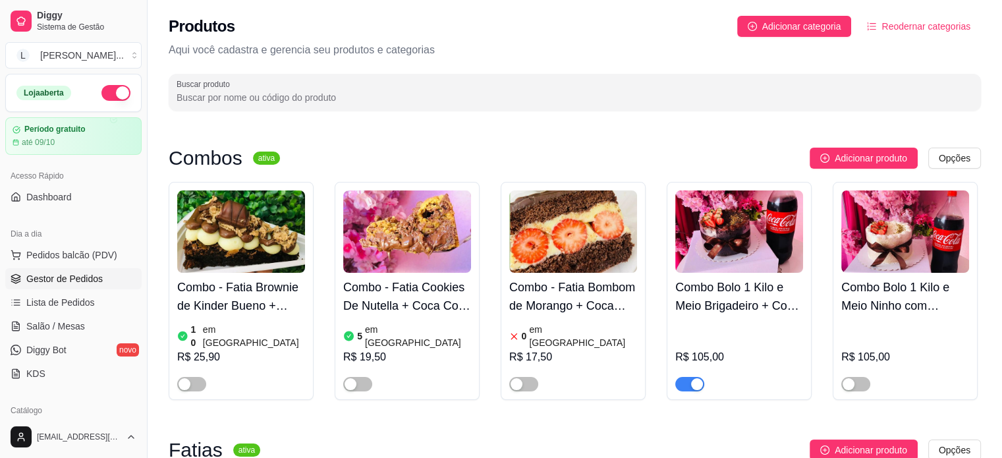
click at [64, 281] on span "Gestor de Pedidos" at bounding box center [64, 278] width 76 height 13
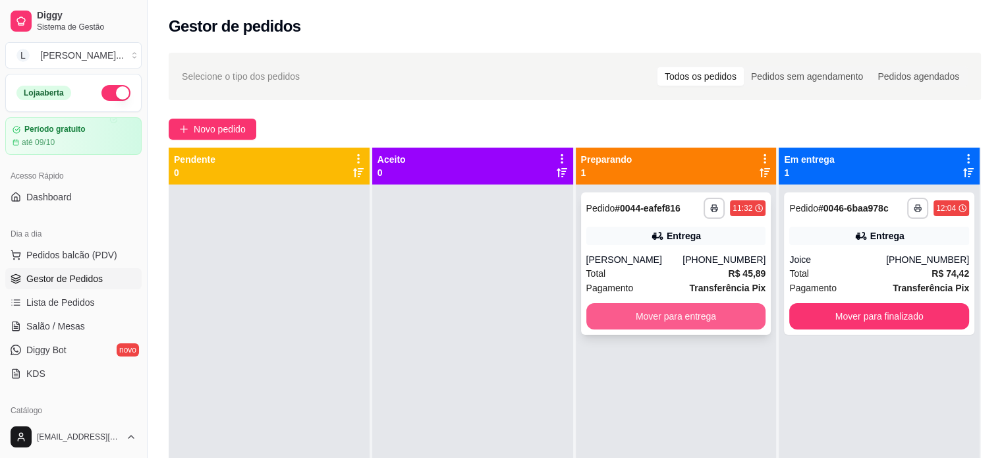
click at [696, 323] on button "Mover para entrega" at bounding box center [676, 316] width 180 height 26
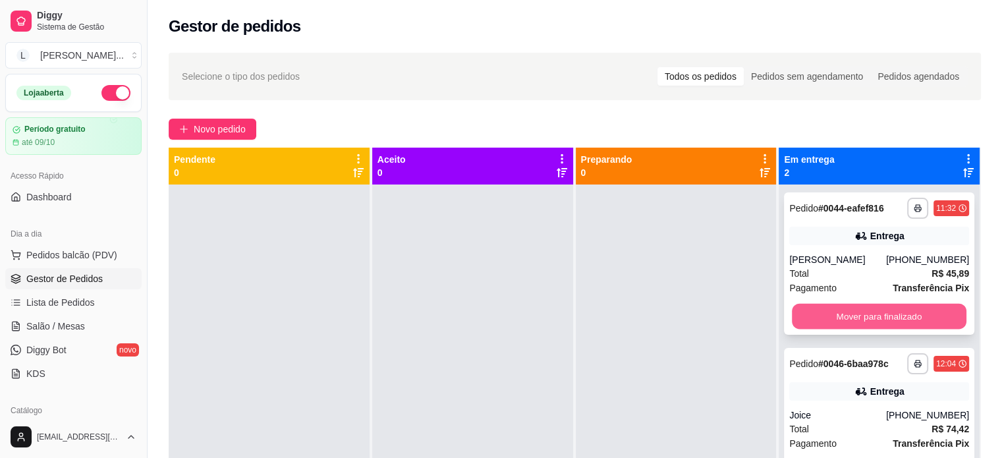
click at [847, 318] on button "Mover para finalizado" at bounding box center [879, 317] width 175 height 26
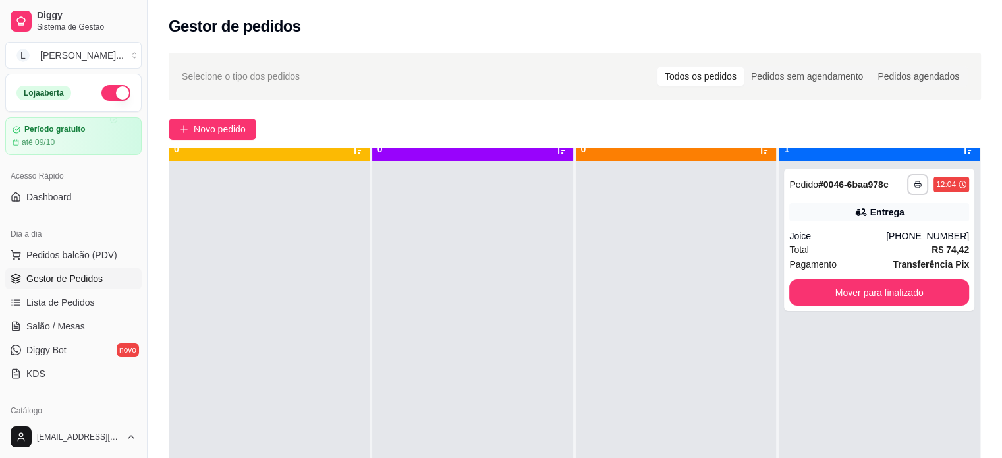
scroll to position [37, 0]
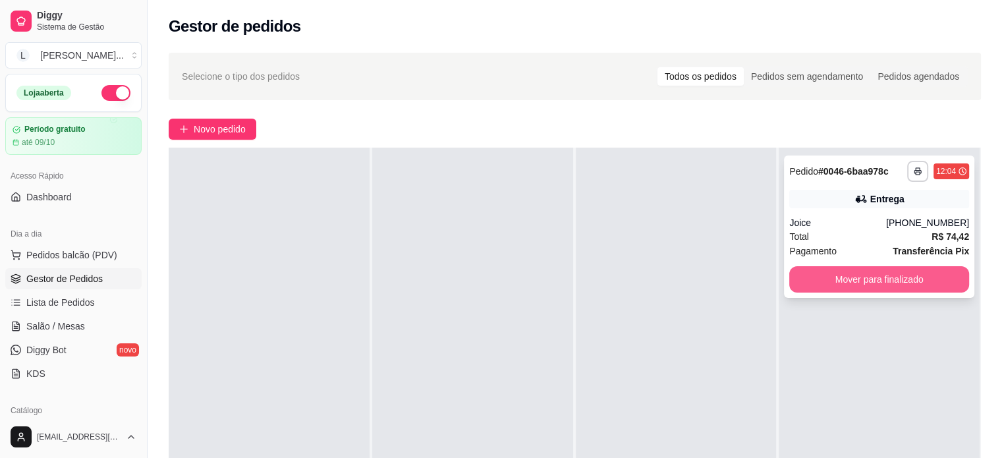
click at [894, 275] on button "Mover para finalizado" at bounding box center [879, 279] width 180 height 26
